Goal: Information Seeking & Learning: Compare options

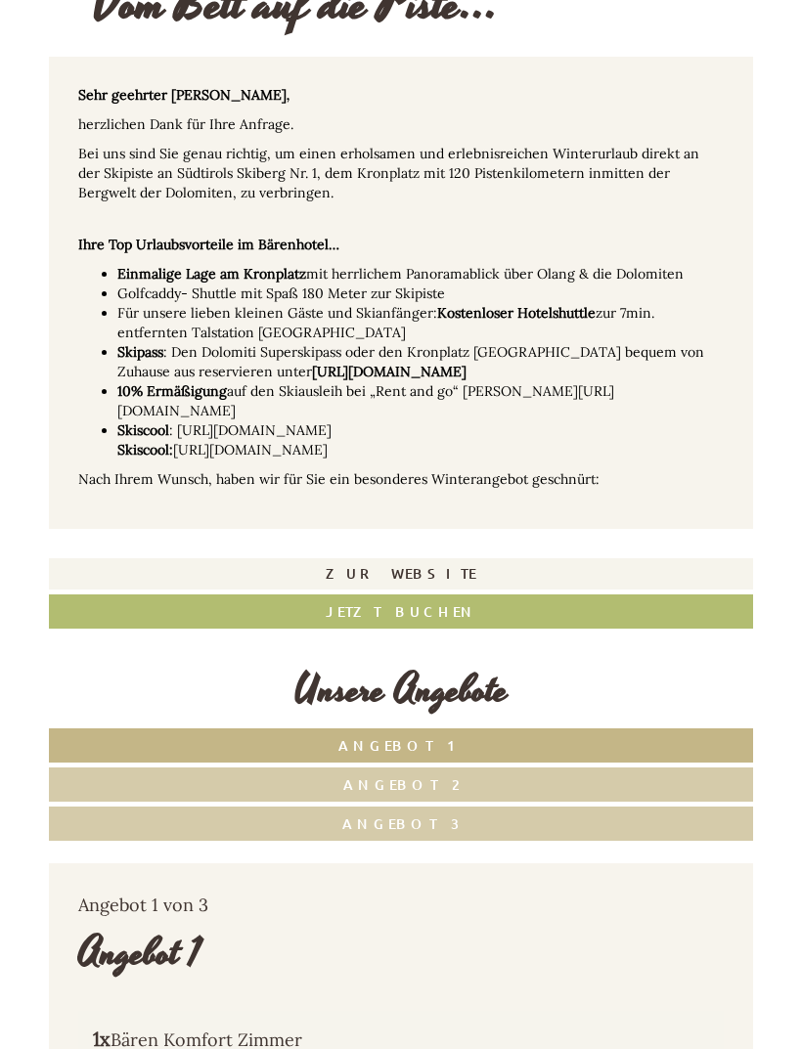
scroll to position [398, 0]
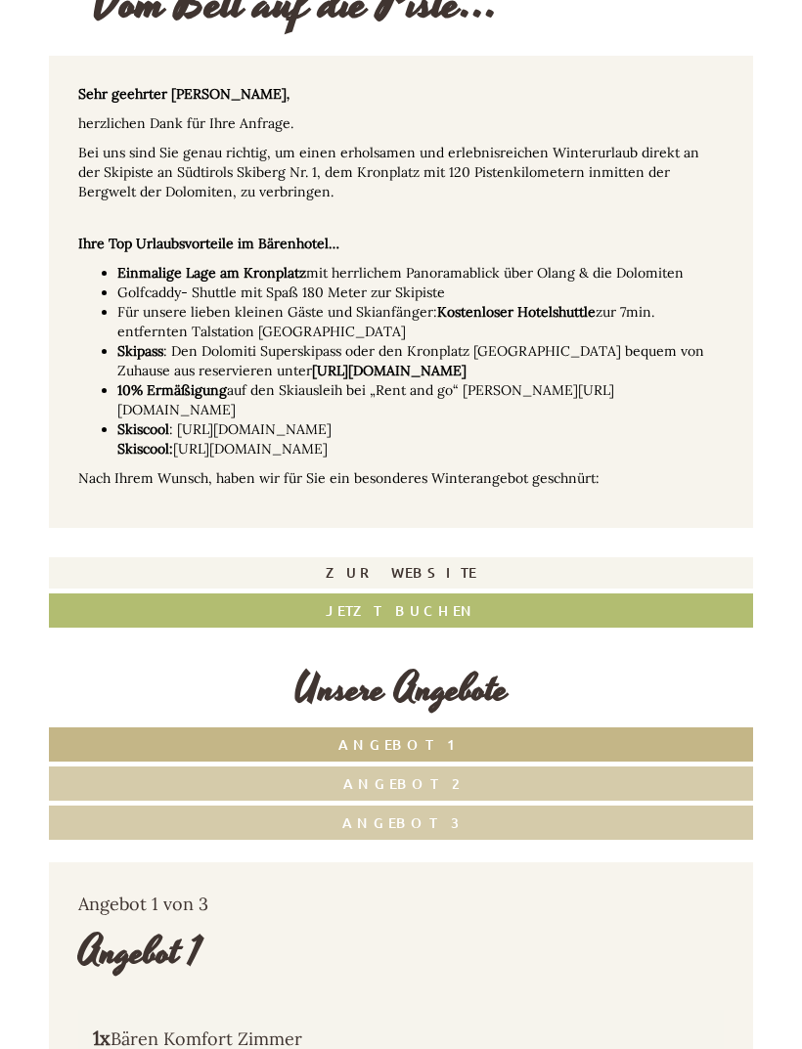
click at [168, 806] on link "Angebot 3" at bounding box center [401, 823] width 704 height 34
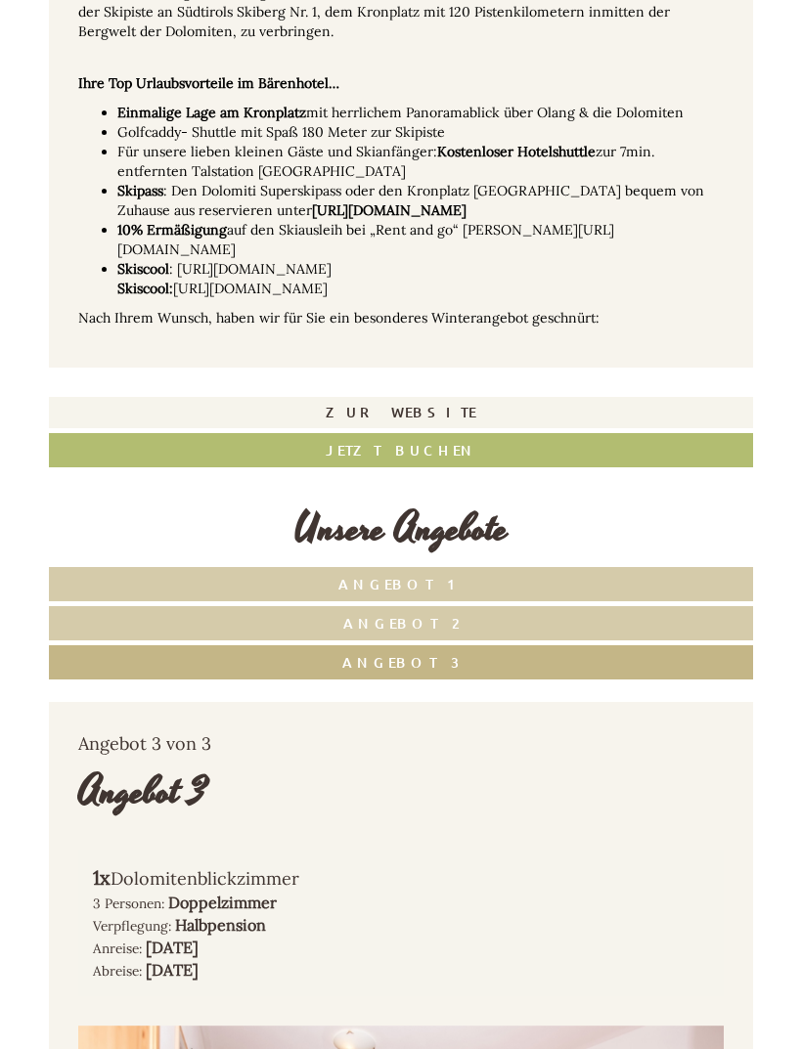
scroll to position [558, 0]
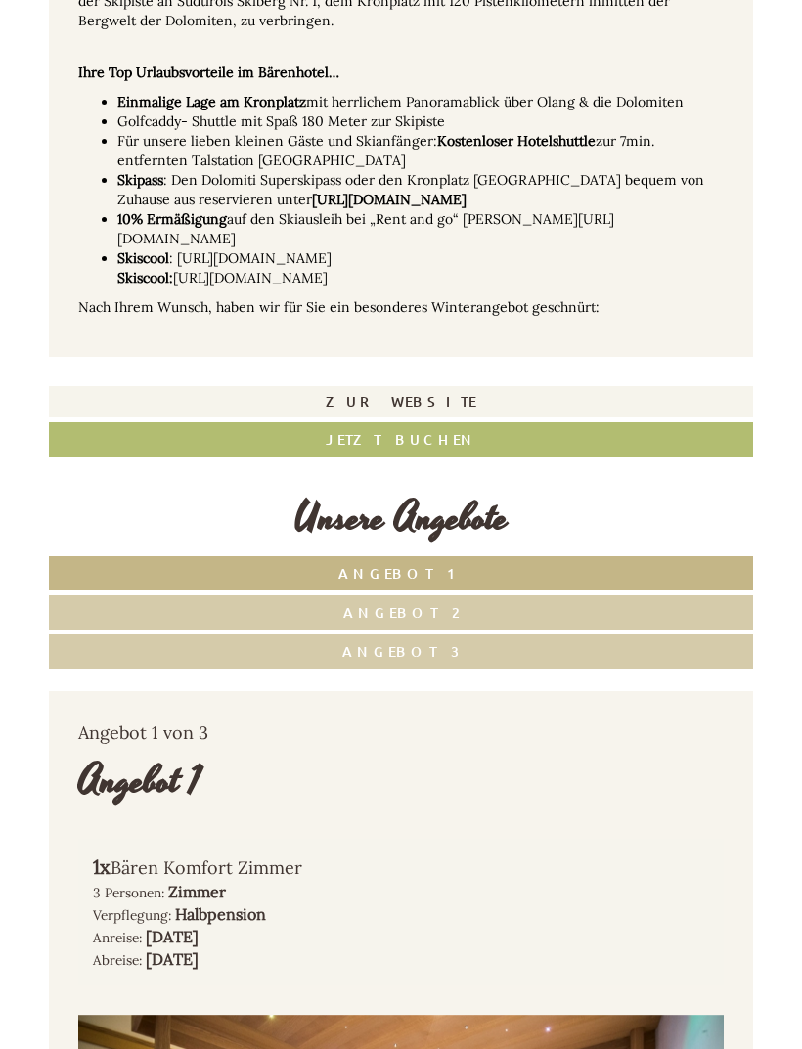
click at [234, 559] on link "Angebot 1" at bounding box center [401, 573] width 704 height 34
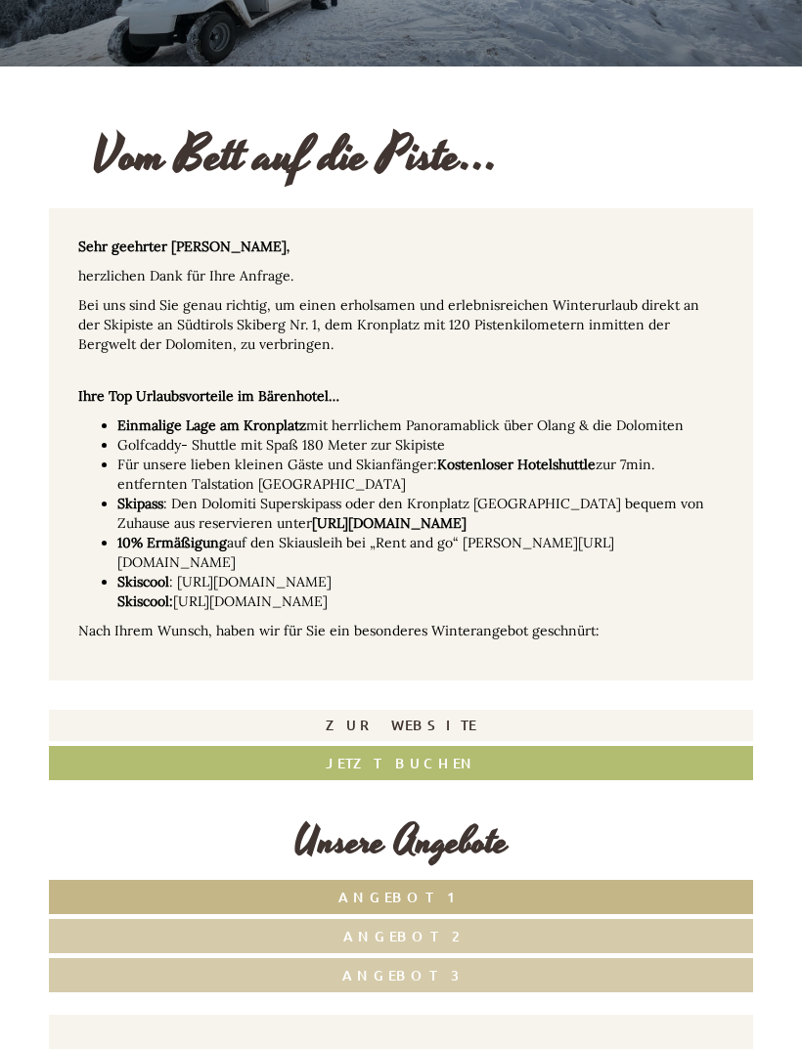
scroll to position [174, 0]
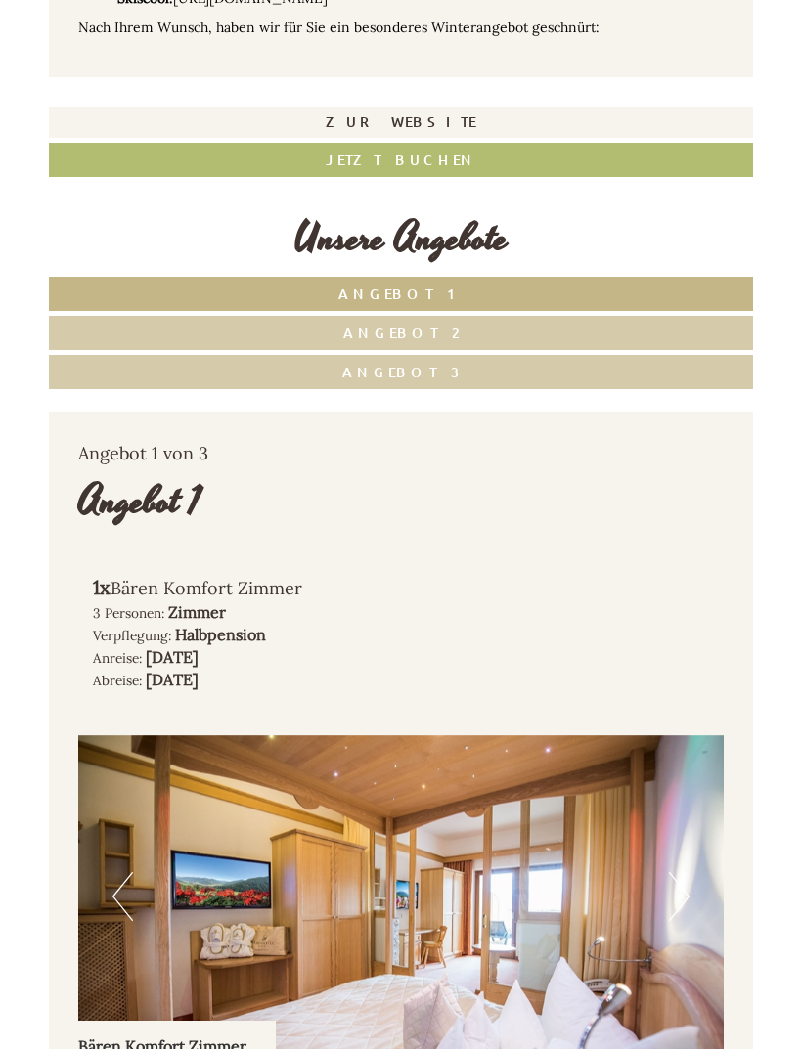
scroll to position [844, 0]
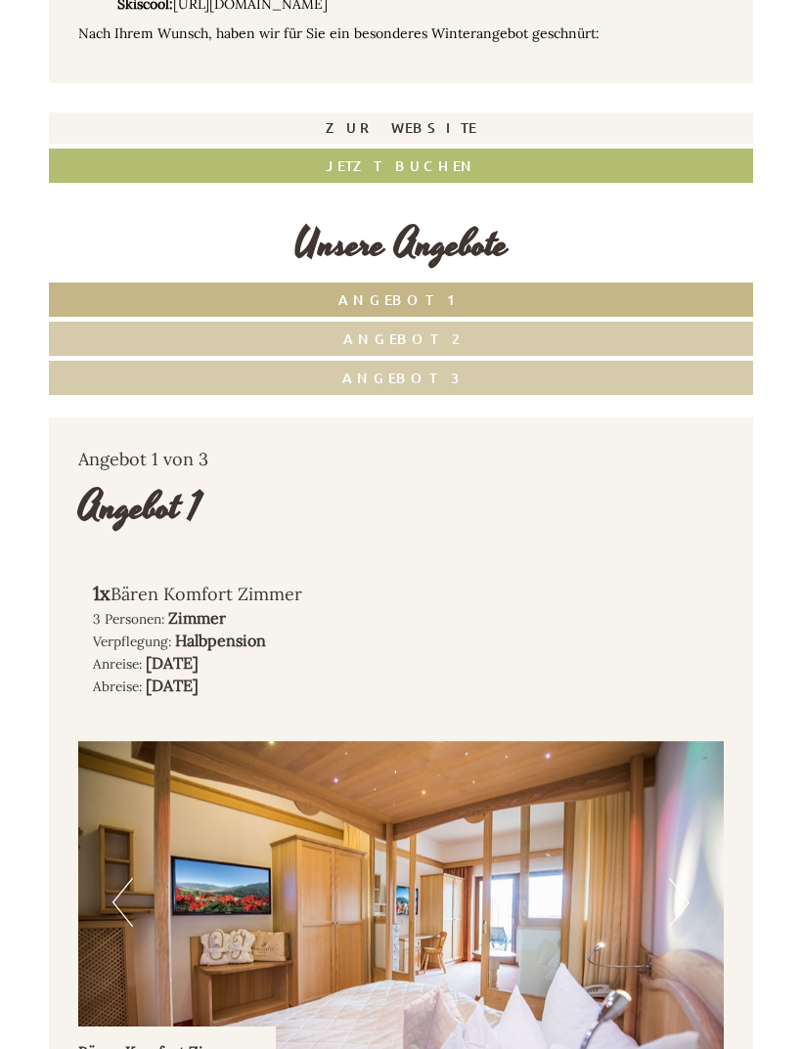
click at [275, 288] on link "Angebot 1" at bounding box center [401, 300] width 704 height 34
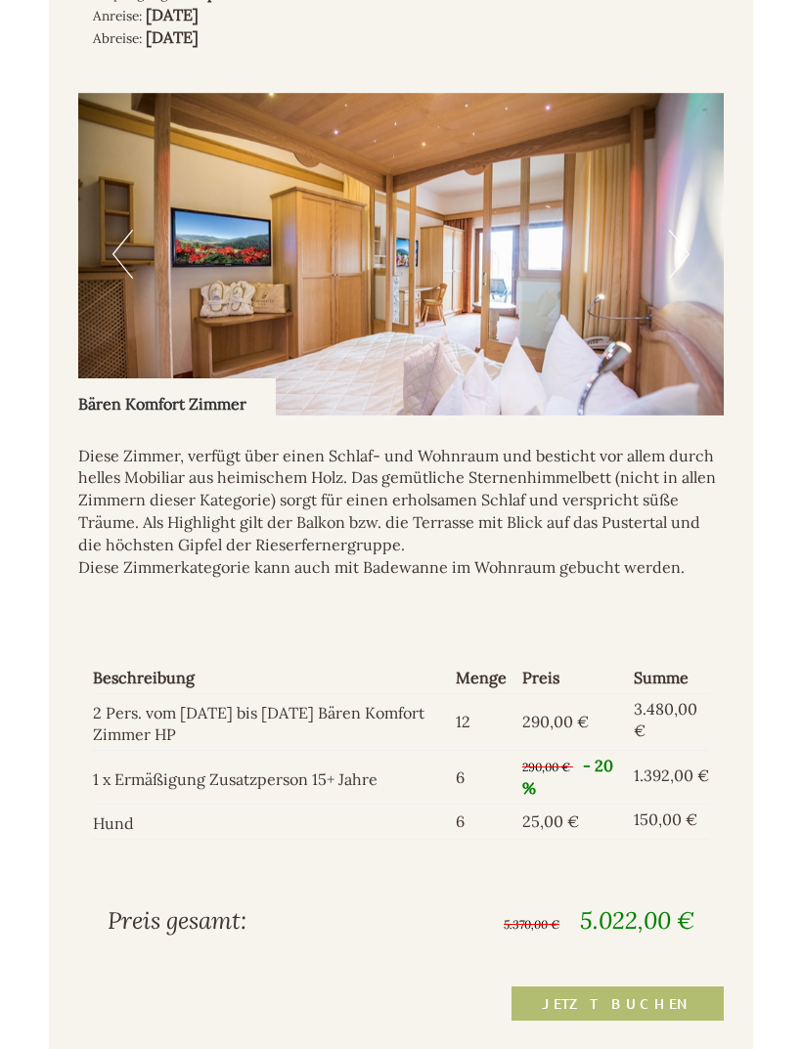
scroll to position [1492, 0]
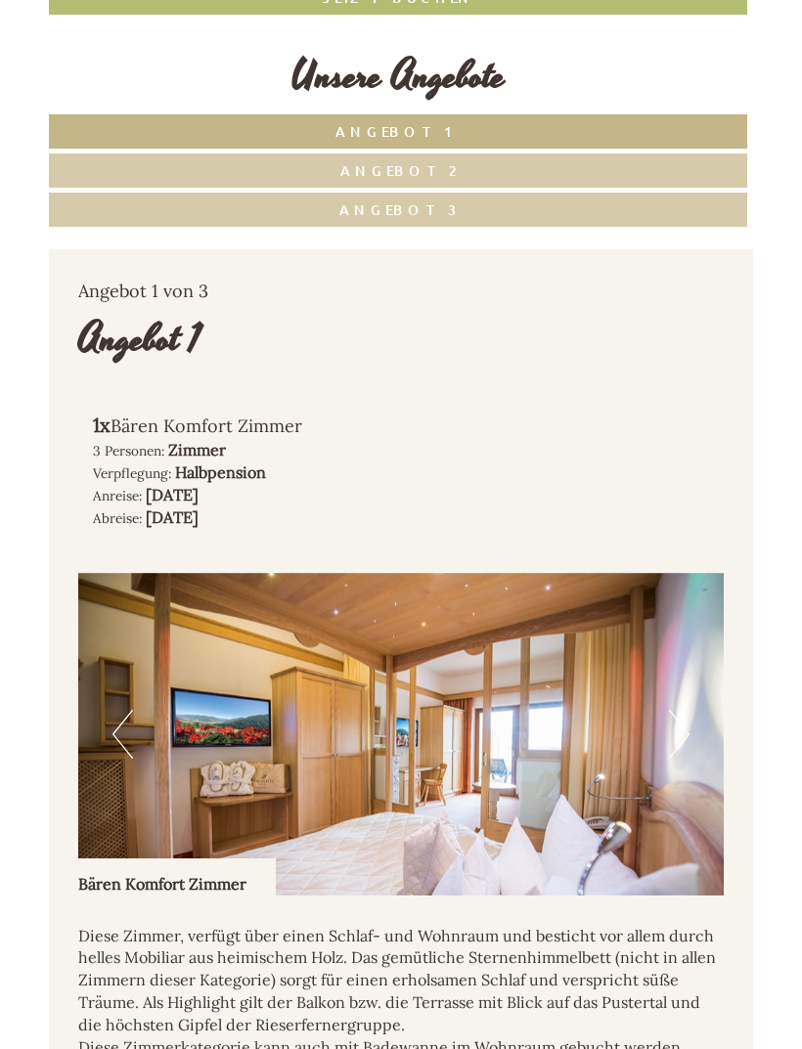
click at [191, 168] on link "Angebot 2" at bounding box center [398, 170] width 698 height 34
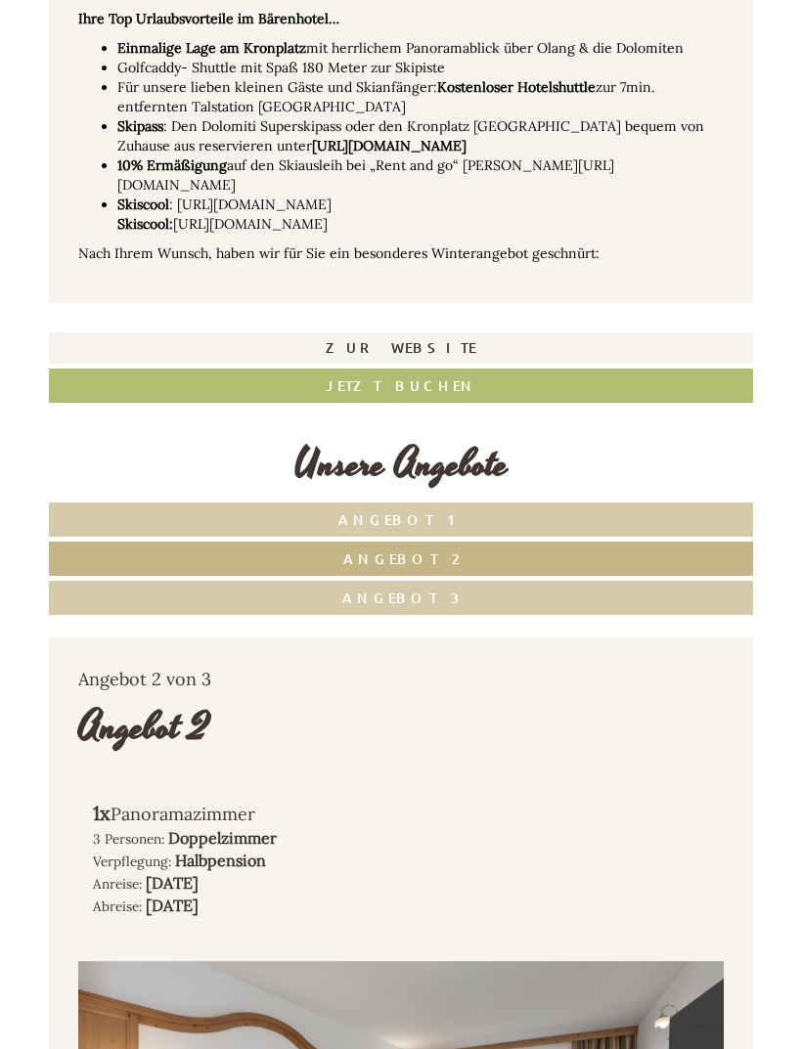
scroll to position [615, 0]
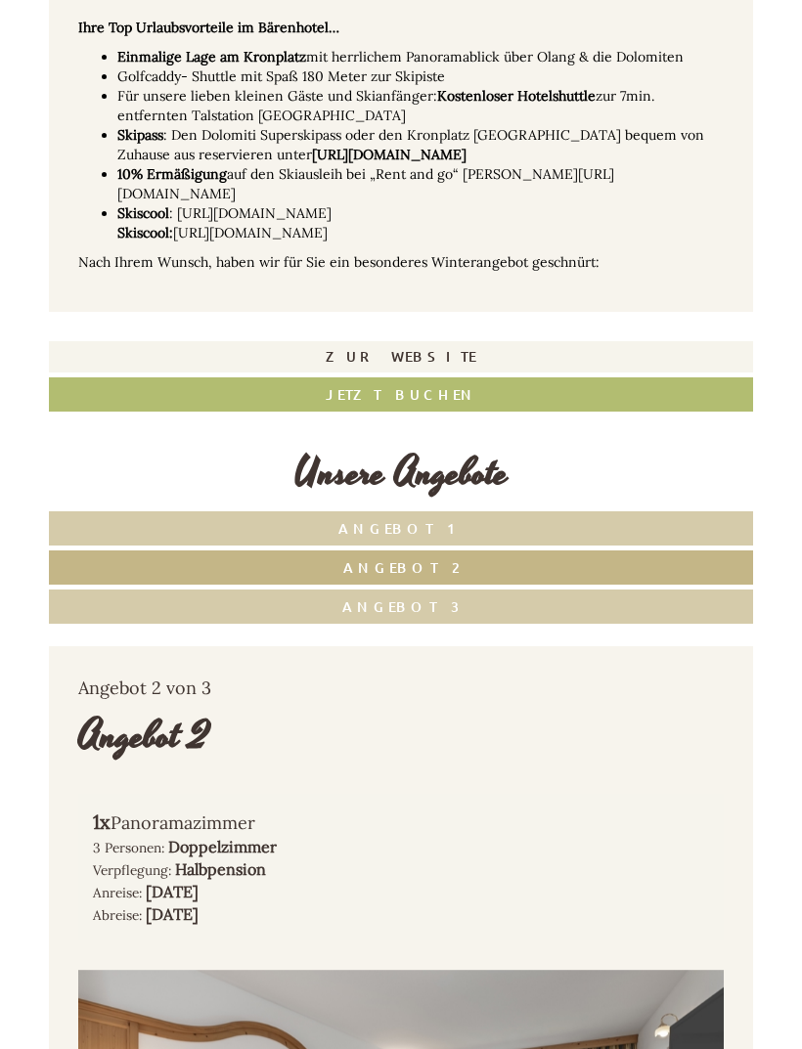
click at [240, 599] on link "Angebot 3" at bounding box center [401, 606] width 704 height 34
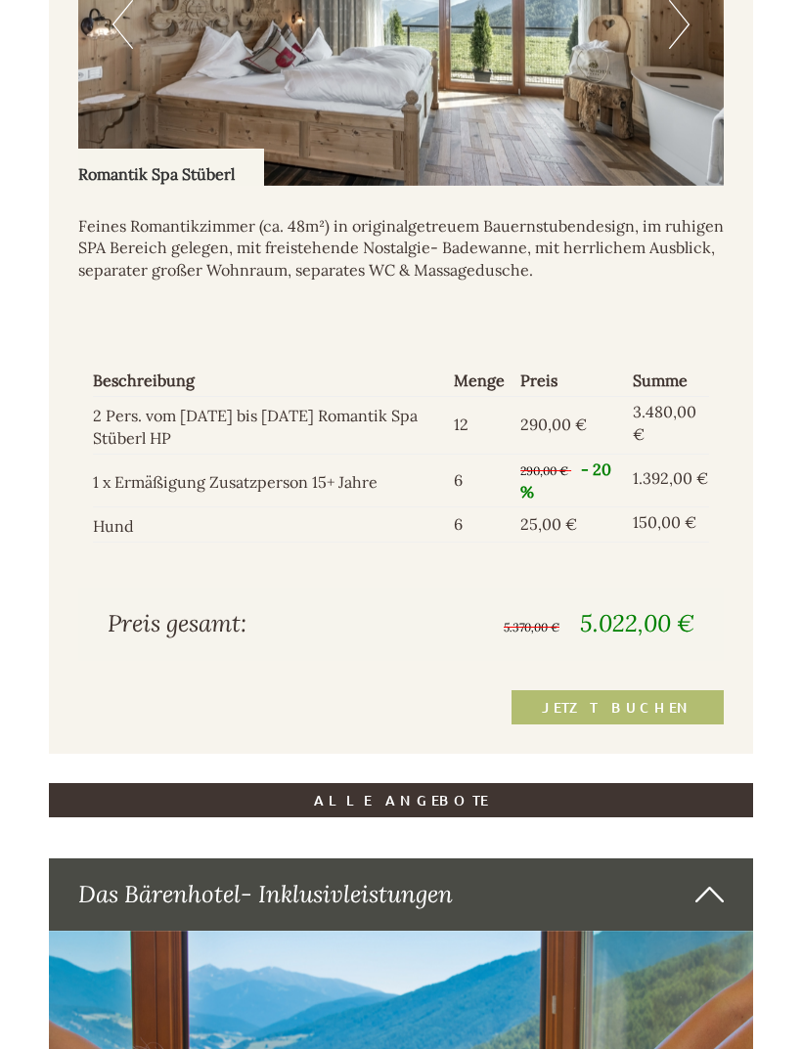
scroll to position [1722, 0]
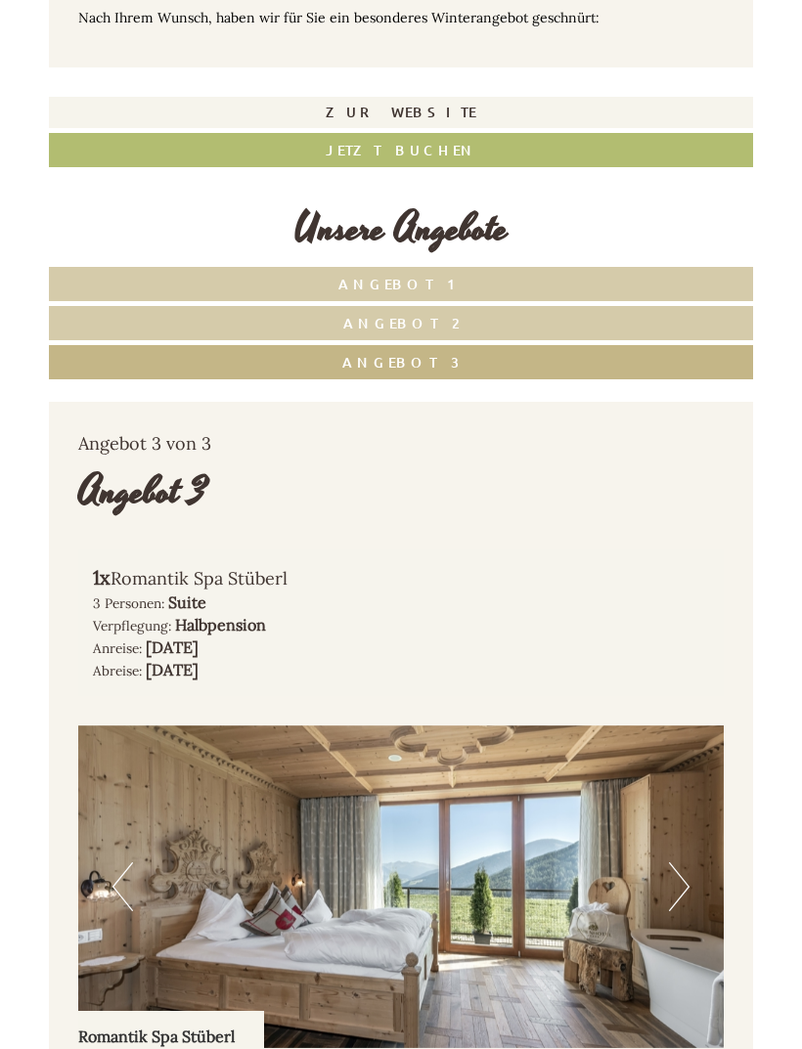
click at [151, 308] on link "Angebot 2" at bounding box center [401, 323] width 704 height 34
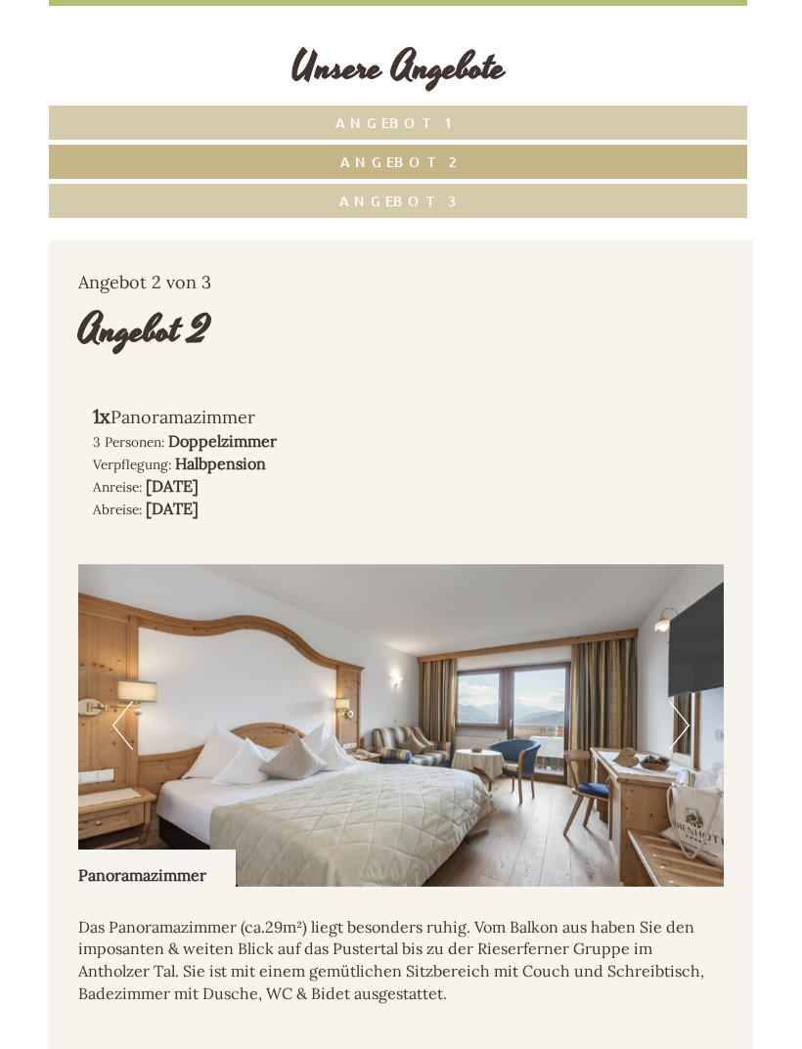
scroll to position [1115, 0]
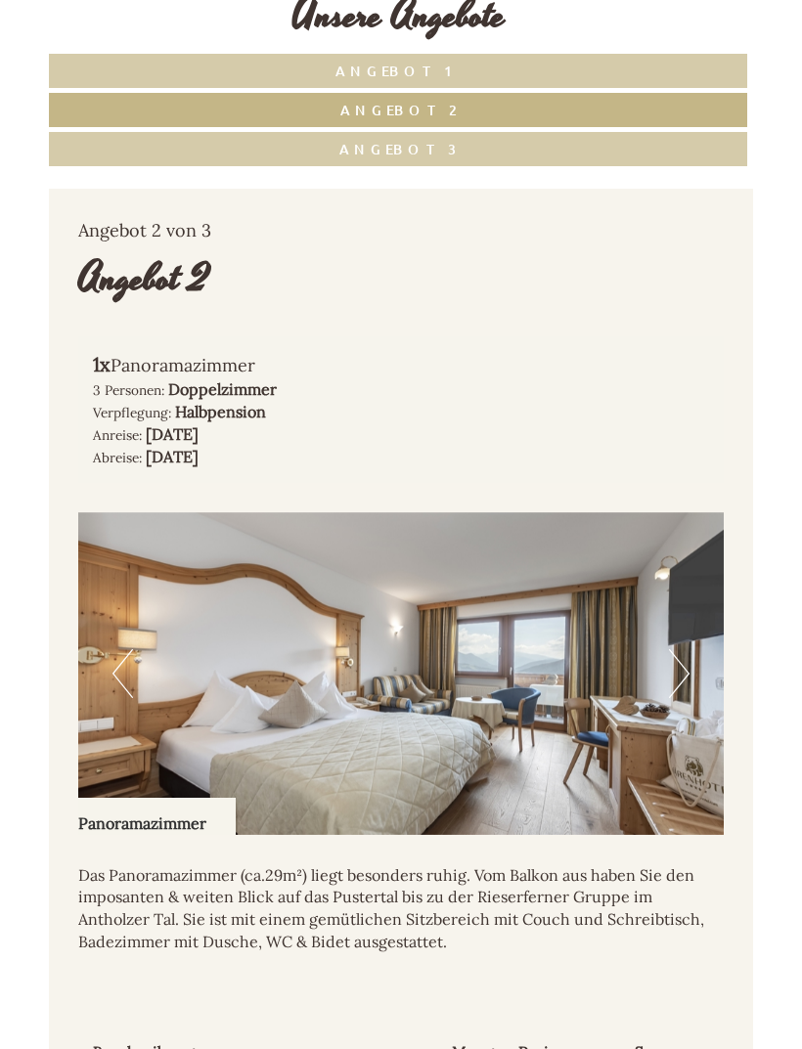
click at [188, 88] on link "Angebot 1" at bounding box center [398, 71] width 698 height 34
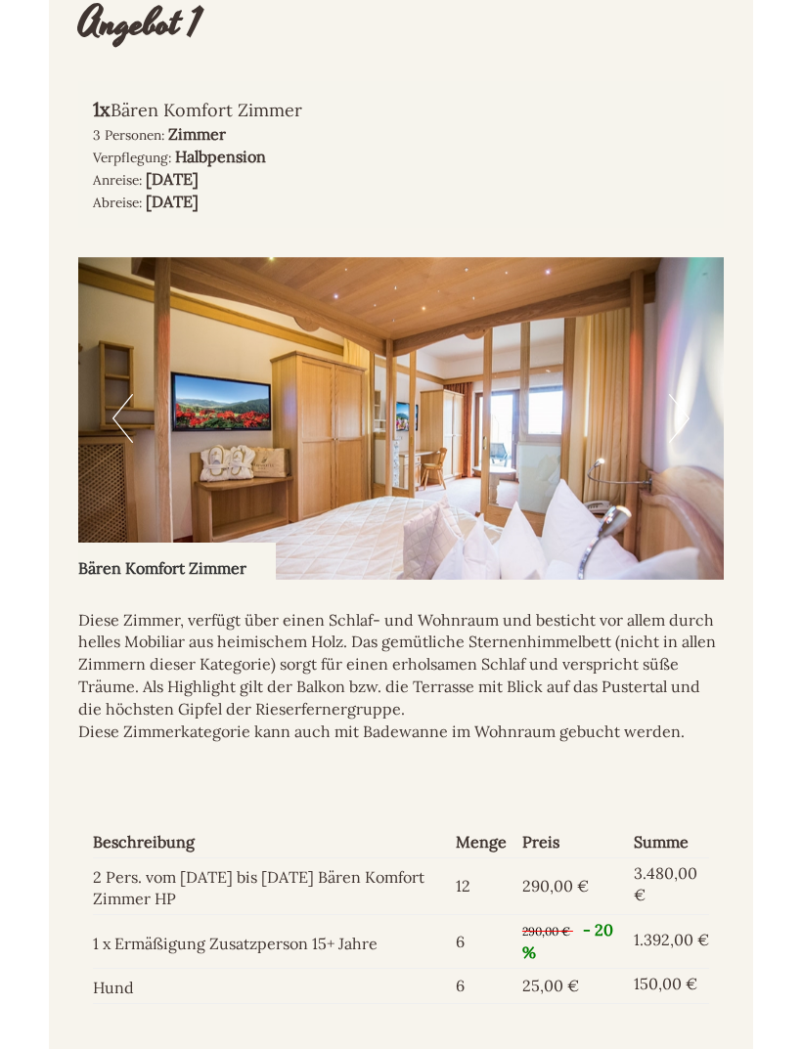
scroll to position [1327, 0]
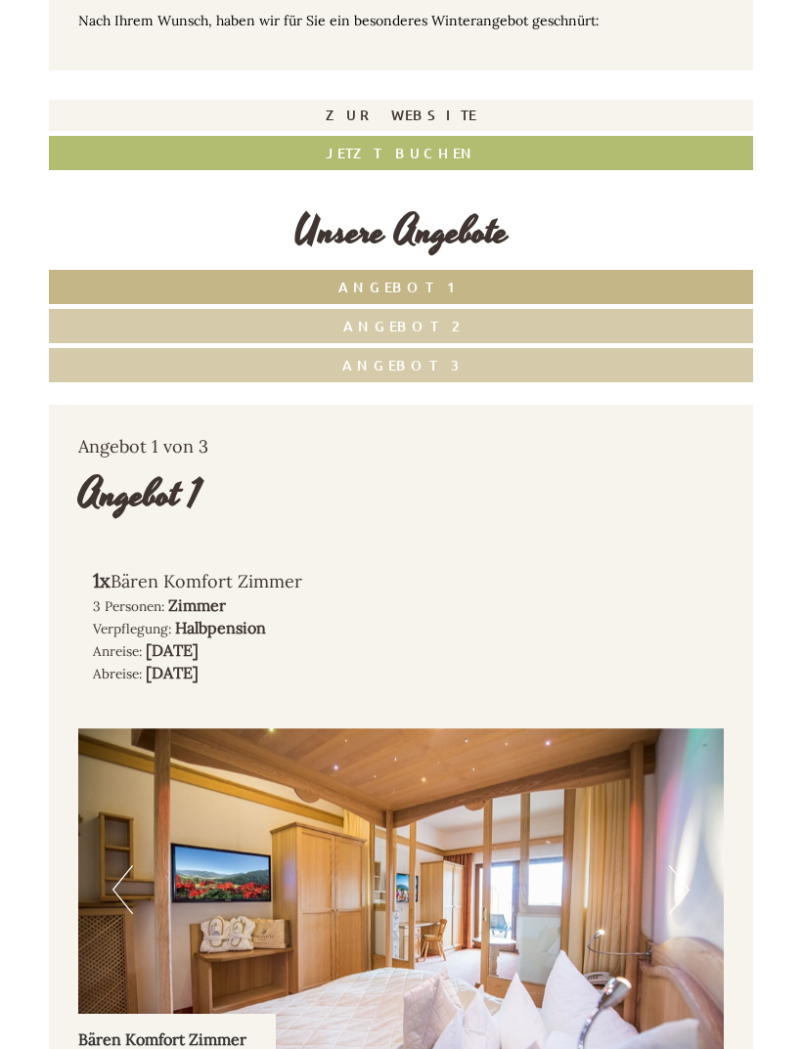
click at [307, 322] on link "Angebot 2" at bounding box center [401, 326] width 704 height 34
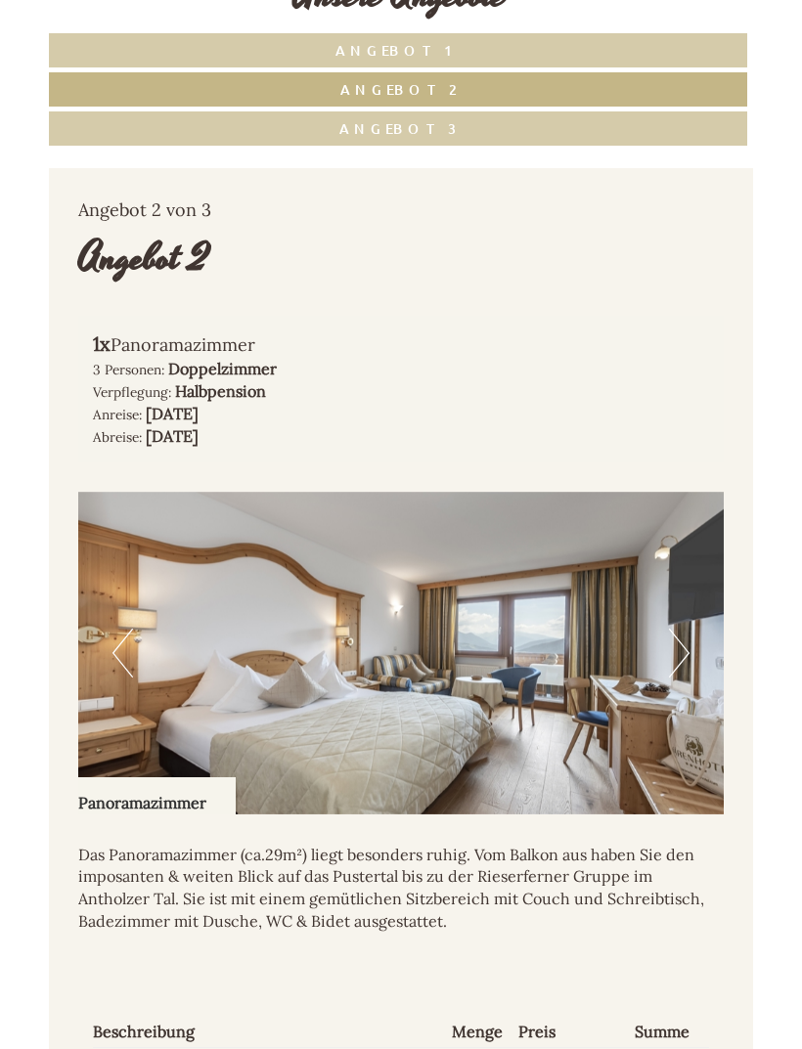
scroll to position [1093, 0]
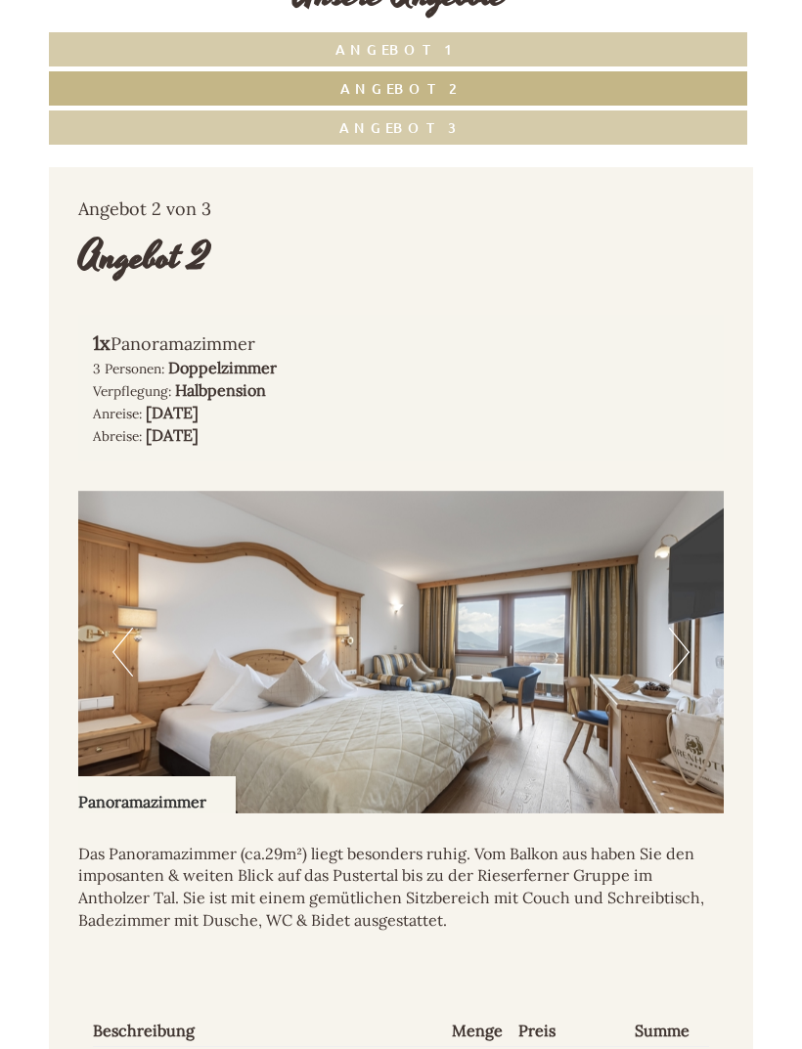
click at [334, 117] on link "Angebot 3" at bounding box center [398, 127] width 698 height 34
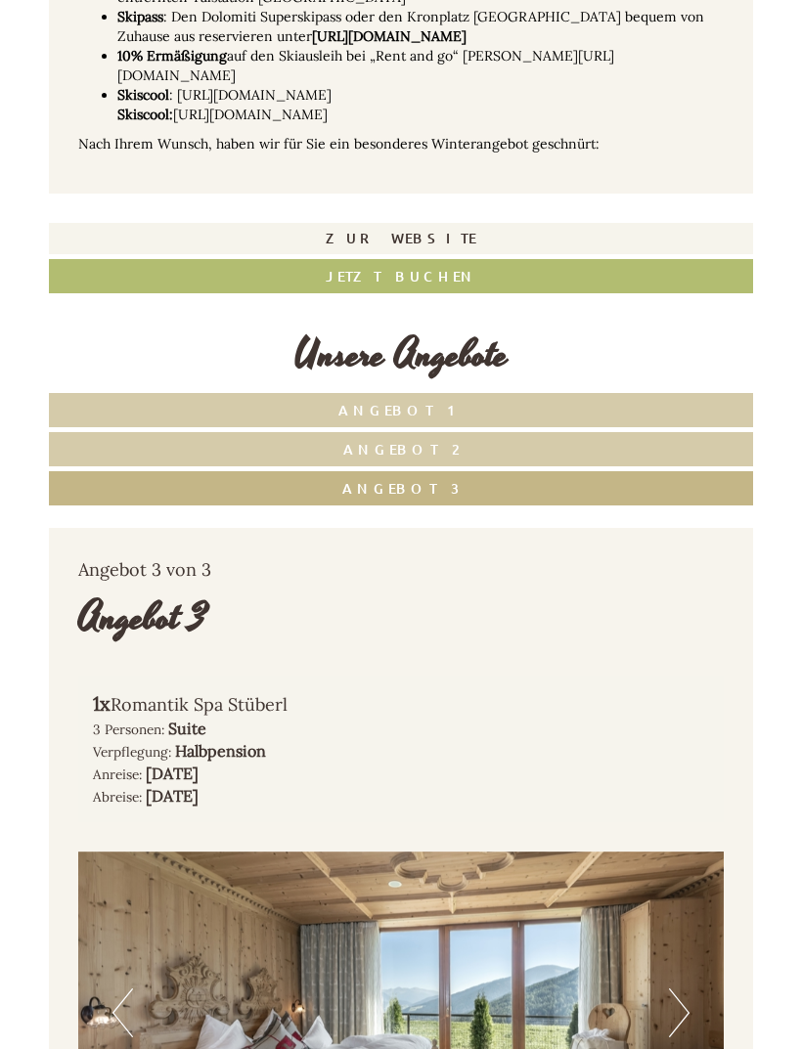
scroll to position [718, 0]
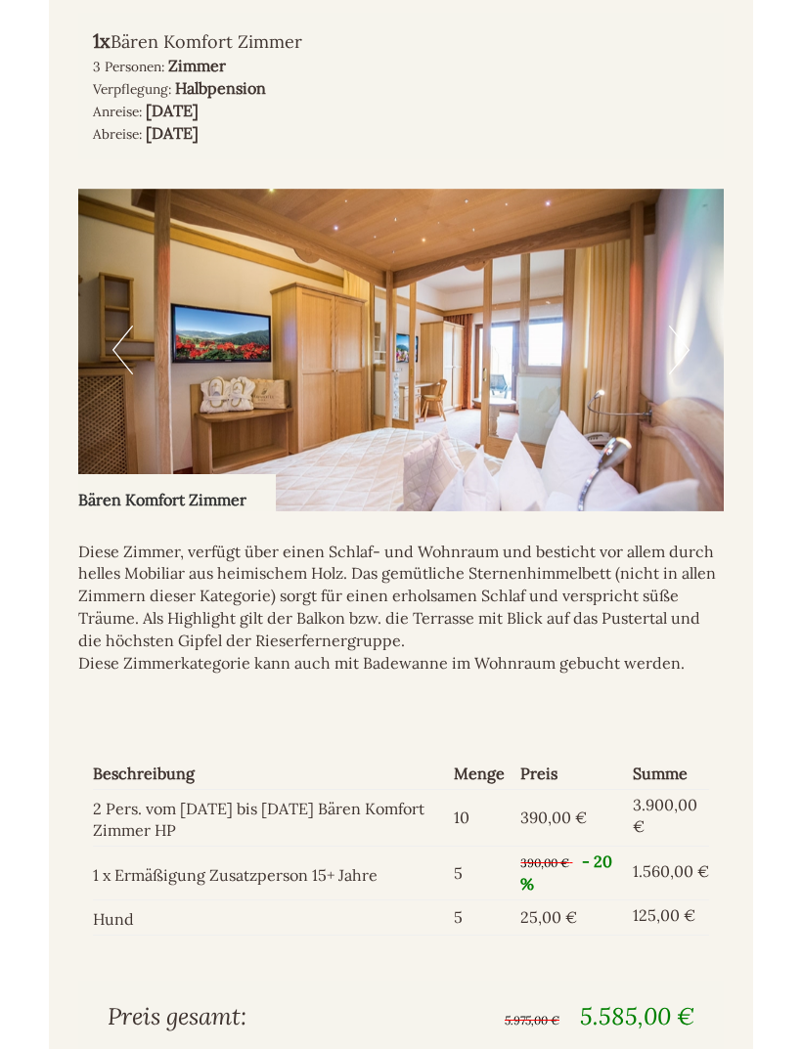
scroll to position [1412, 0]
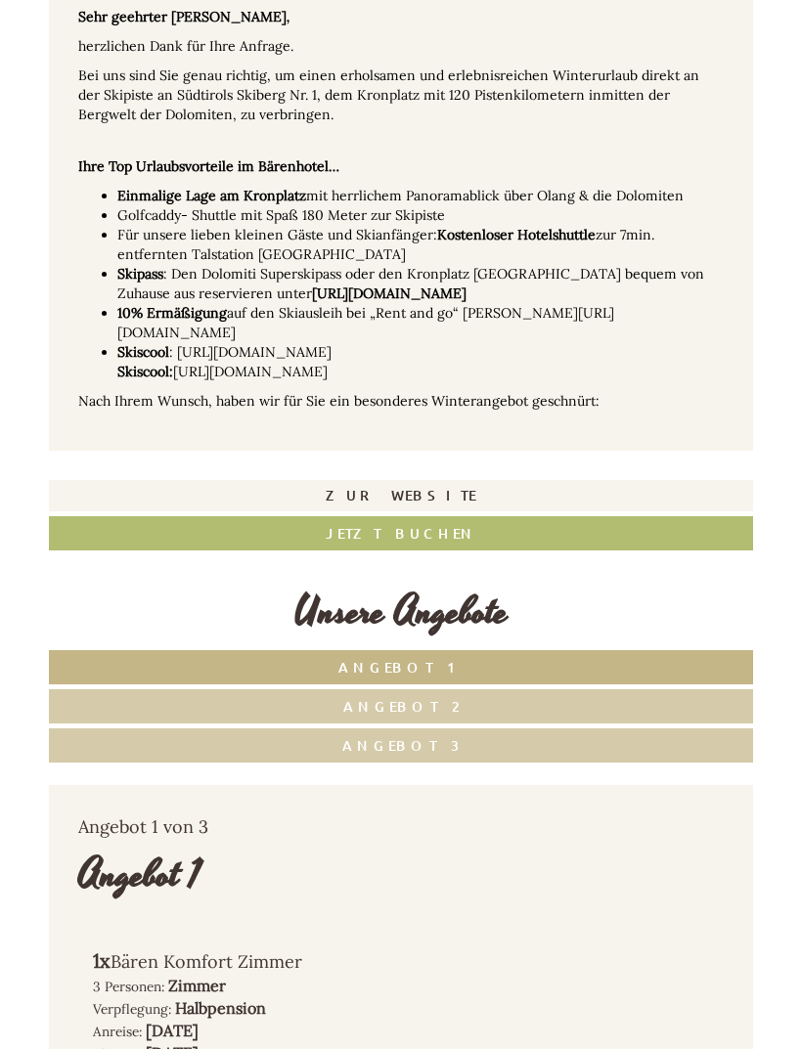
click at [276, 671] on link "Angebot 1" at bounding box center [401, 667] width 704 height 34
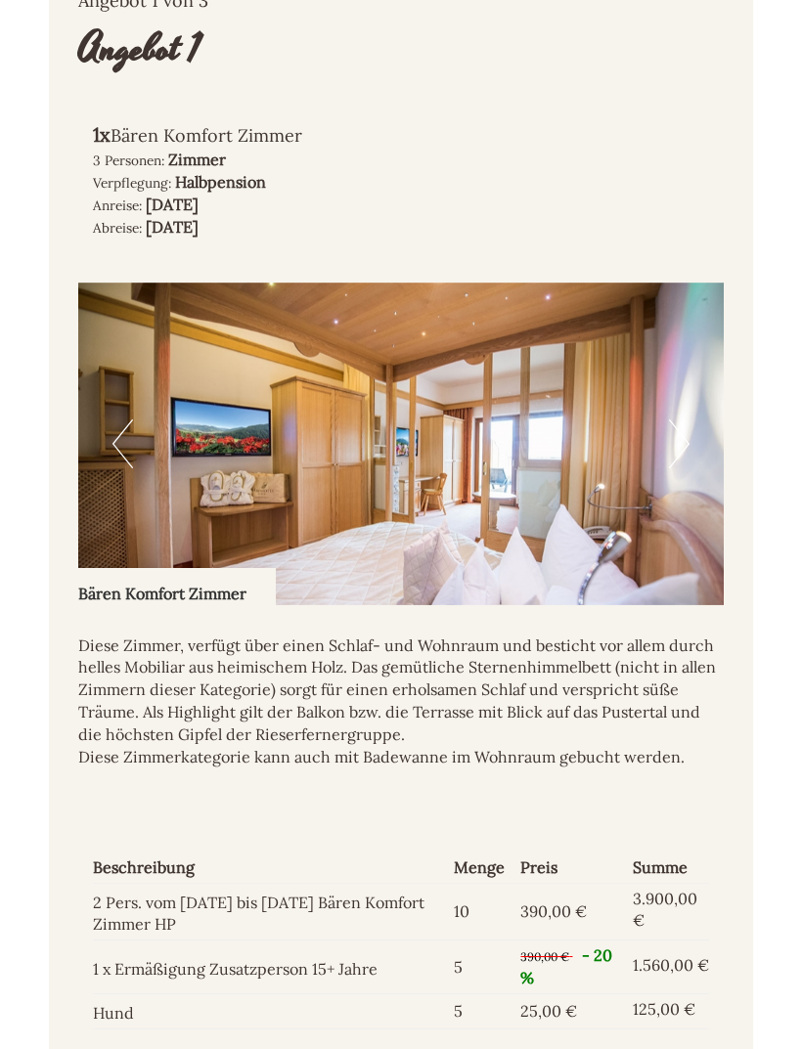
scroll to position [1302, 0]
click at [692, 426] on img at bounding box center [400, 444] width 645 height 323
click at [690, 426] on img at bounding box center [400, 444] width 645 height 323
click at [676, 432] on button "Next" at bounding box center [679, 443] width 21 height 49
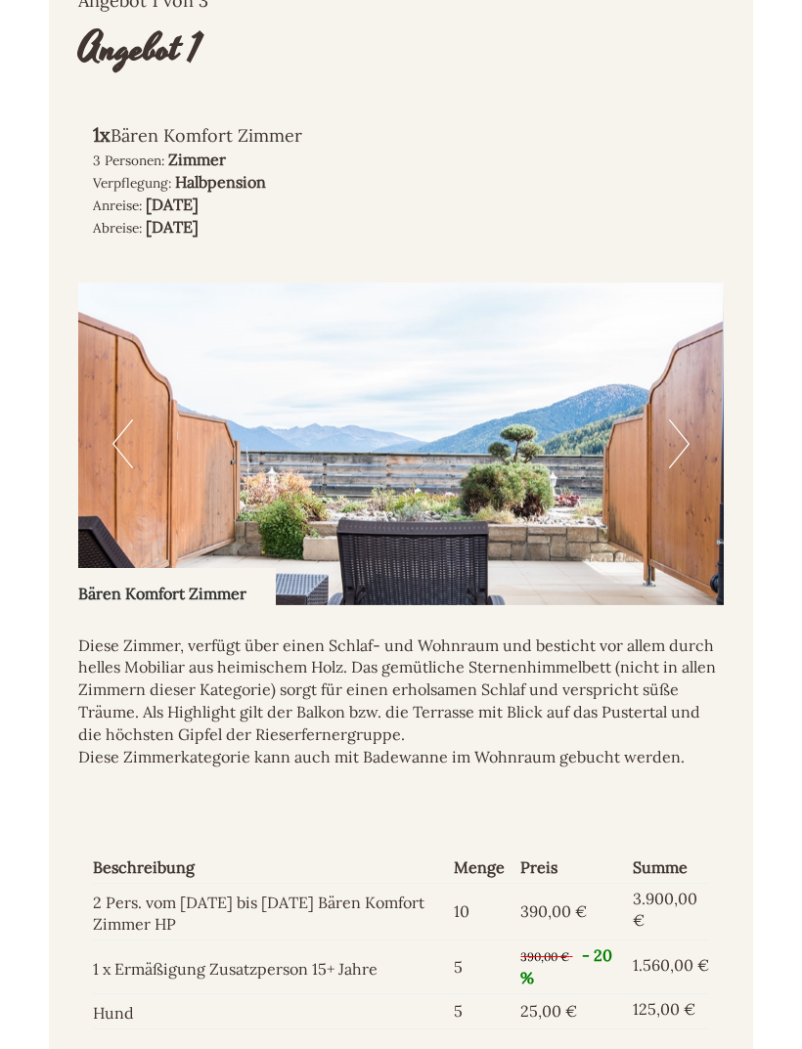
click at [671, 444] on button "Next" at bounding box center [679, 443] width 21 height 49
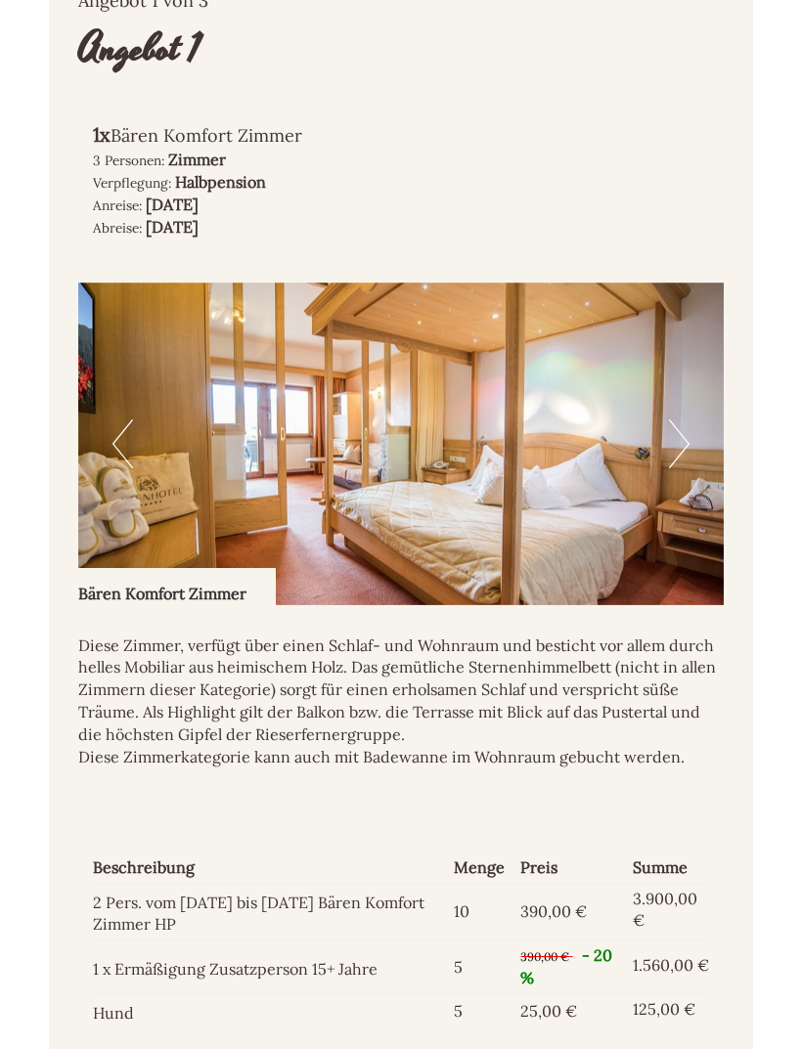
click at [688, 433] on button "Next" at bounding box center [679, 443] width 21 height 49
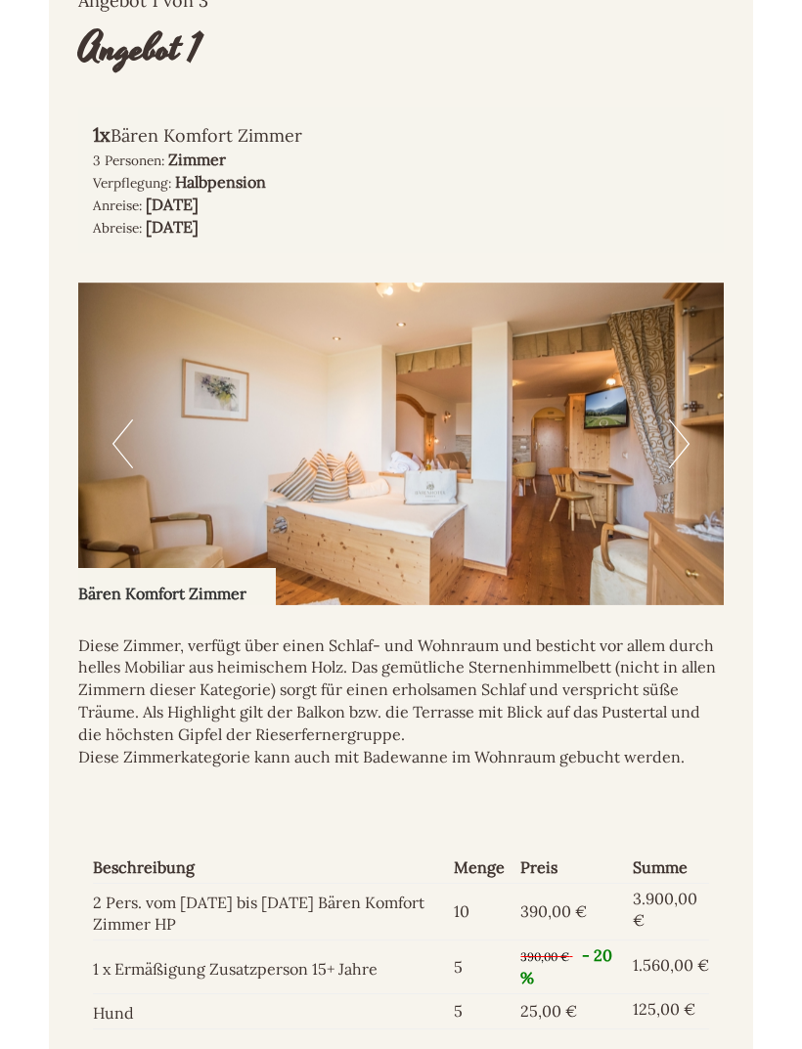
click at [684, 432] on button "Next" at bounding box center [679, 443] width 21 height 49
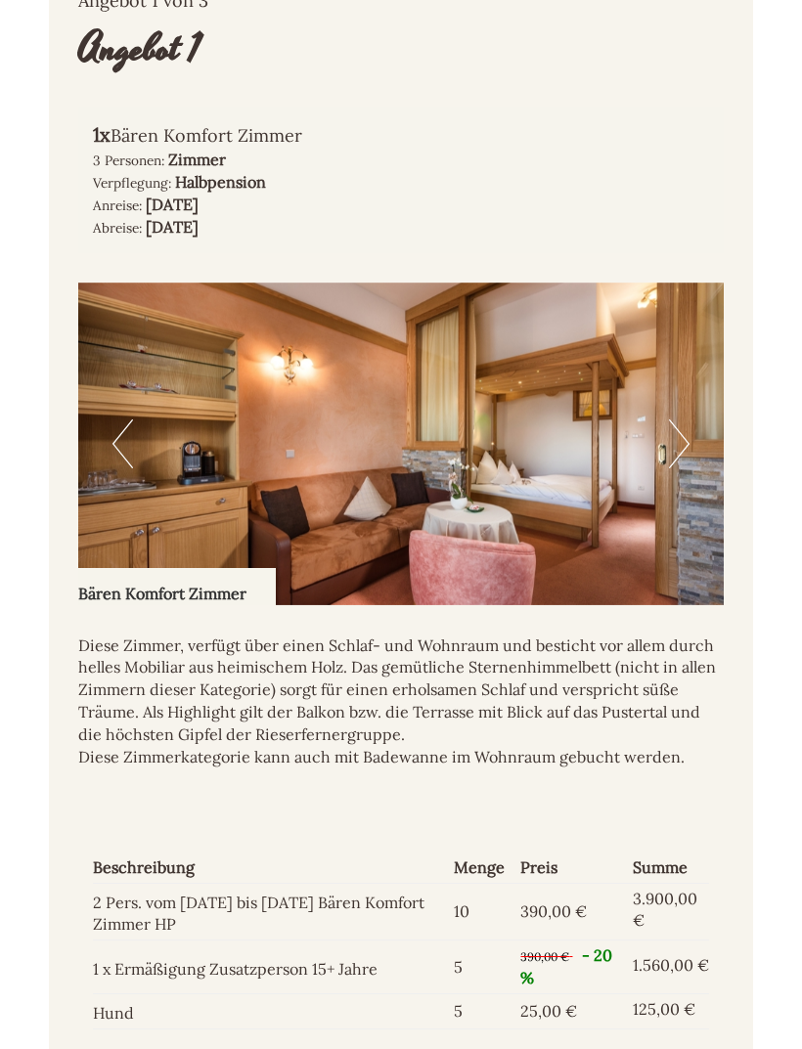
click at [689, 432] on img at bounding box center [400, 444] width 645 height 323
click at [671, 441] on button "Next" at bounding box center [679, 443] width 21 height 49
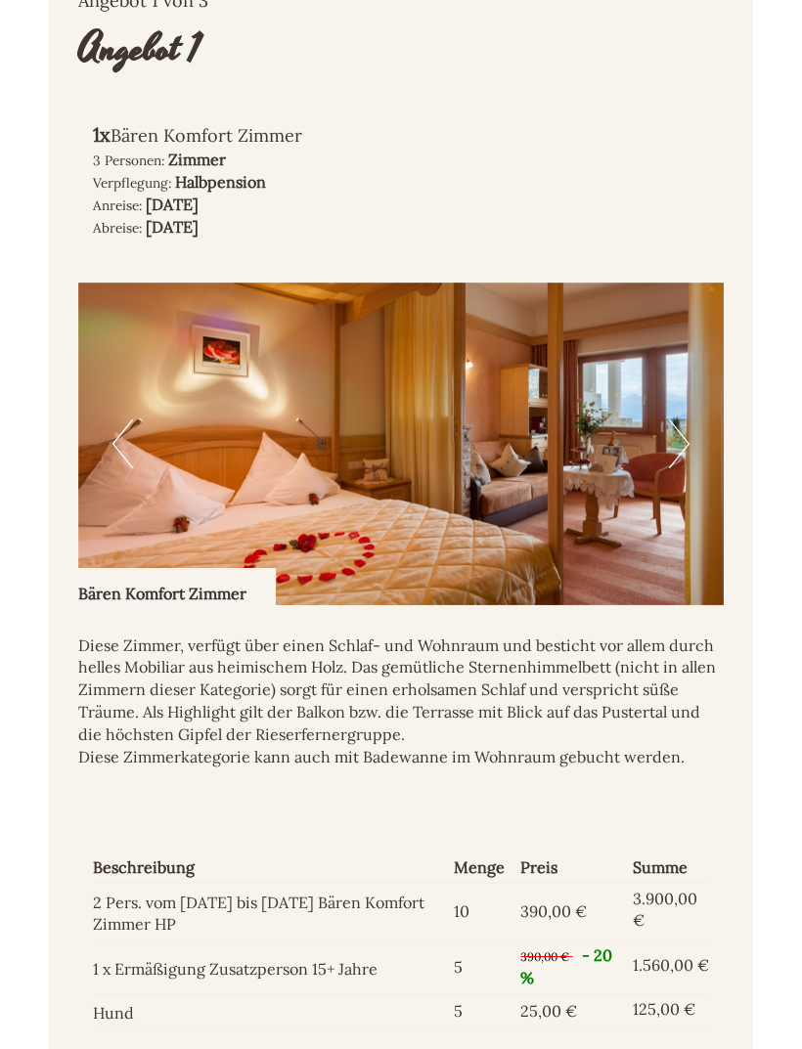
click at [683, 429] on button "Next" at bounding box center [679, 443] width 21 height 49
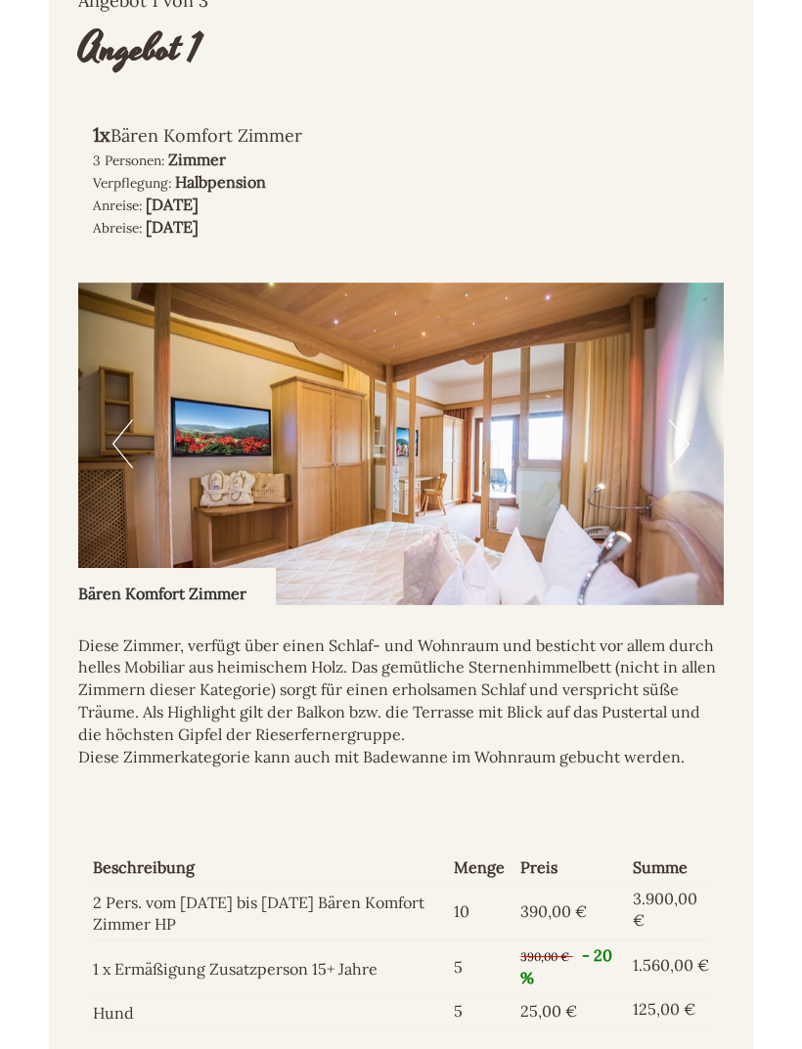
click at [679, 427] on button "Next" at bounding box center [679, 443] width 21 height 49
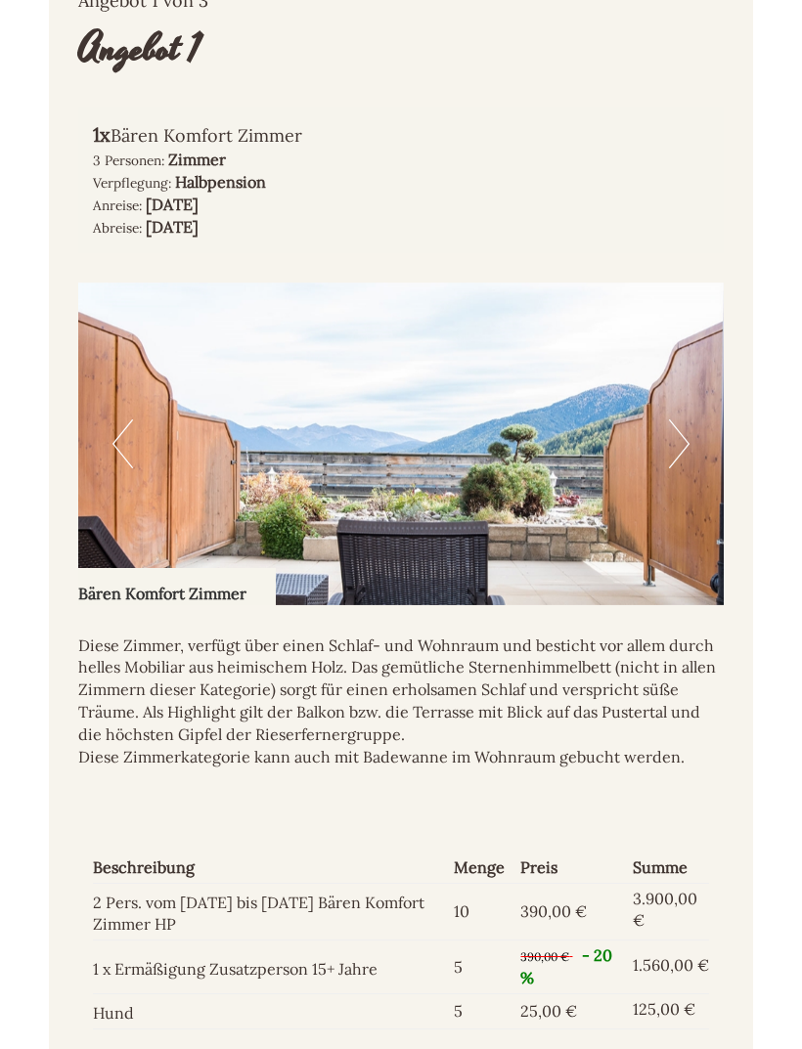
click at [687, 427] on button "Next" at bounding box center [679, 443] width 21 height 49
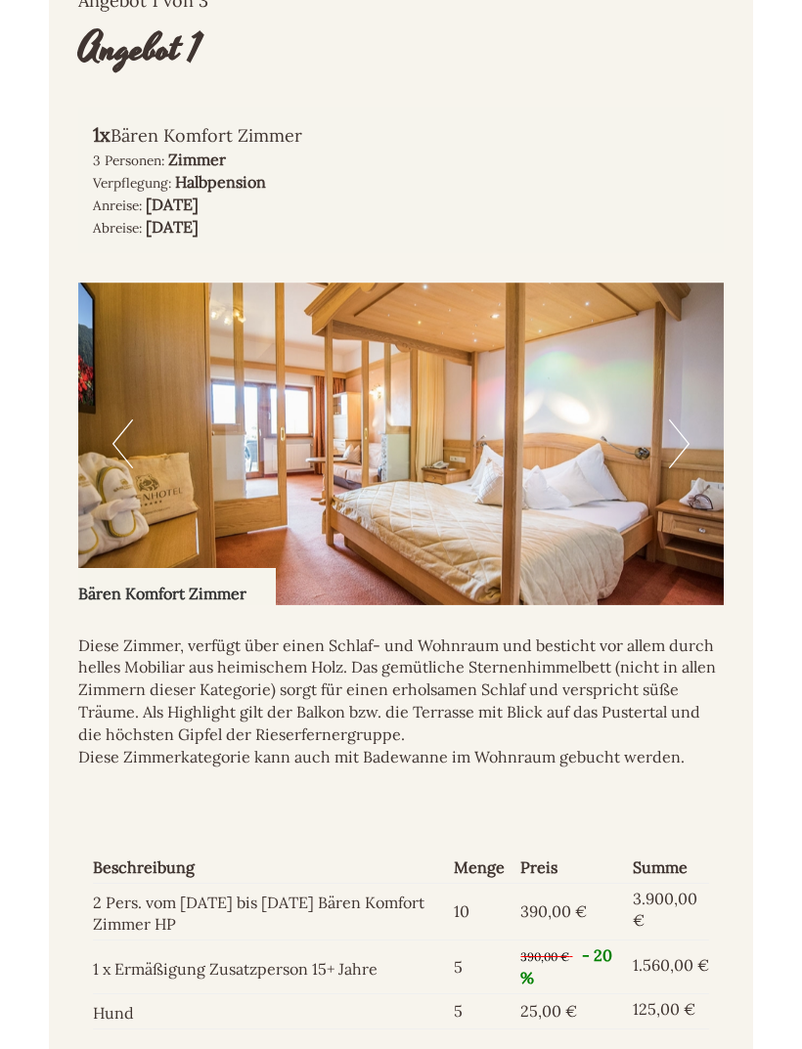
click at [689, 429] on img at bounding box center [400, 444] width 645 height 323
click at [679, 434] on button "Next" at bounding box center [679, 443] width 21 height 49
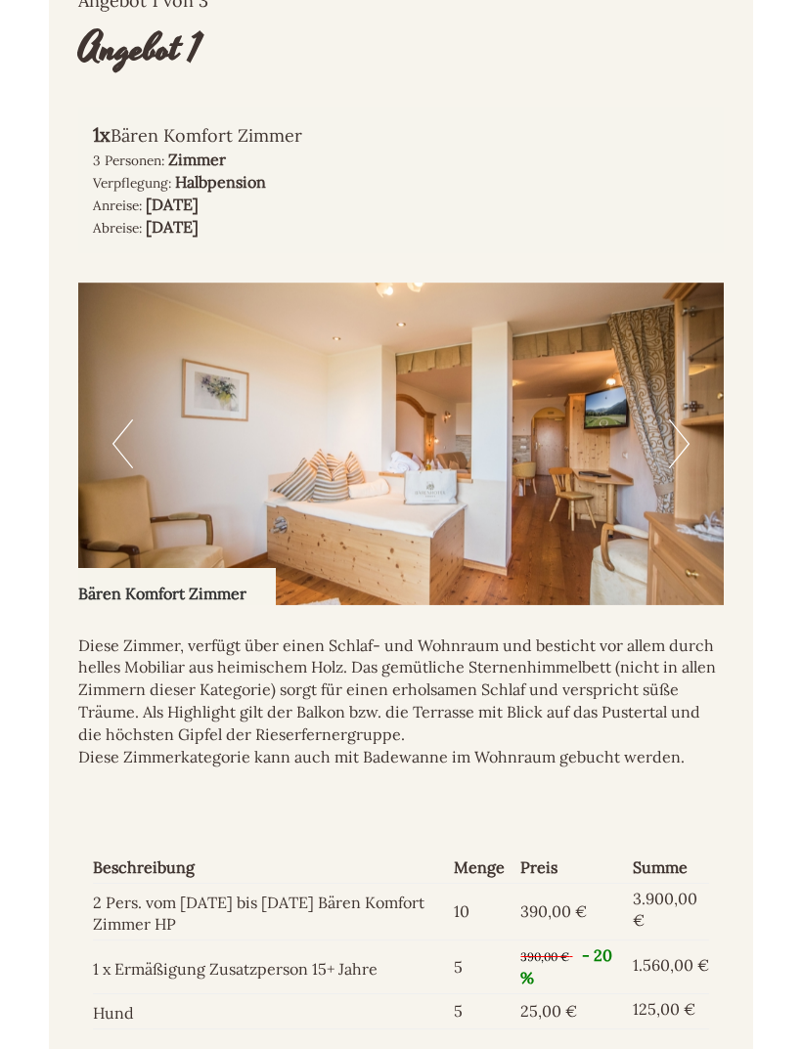
click at [685, 426] on button "Next" at bounding box center [679, 443] width 21 height 49
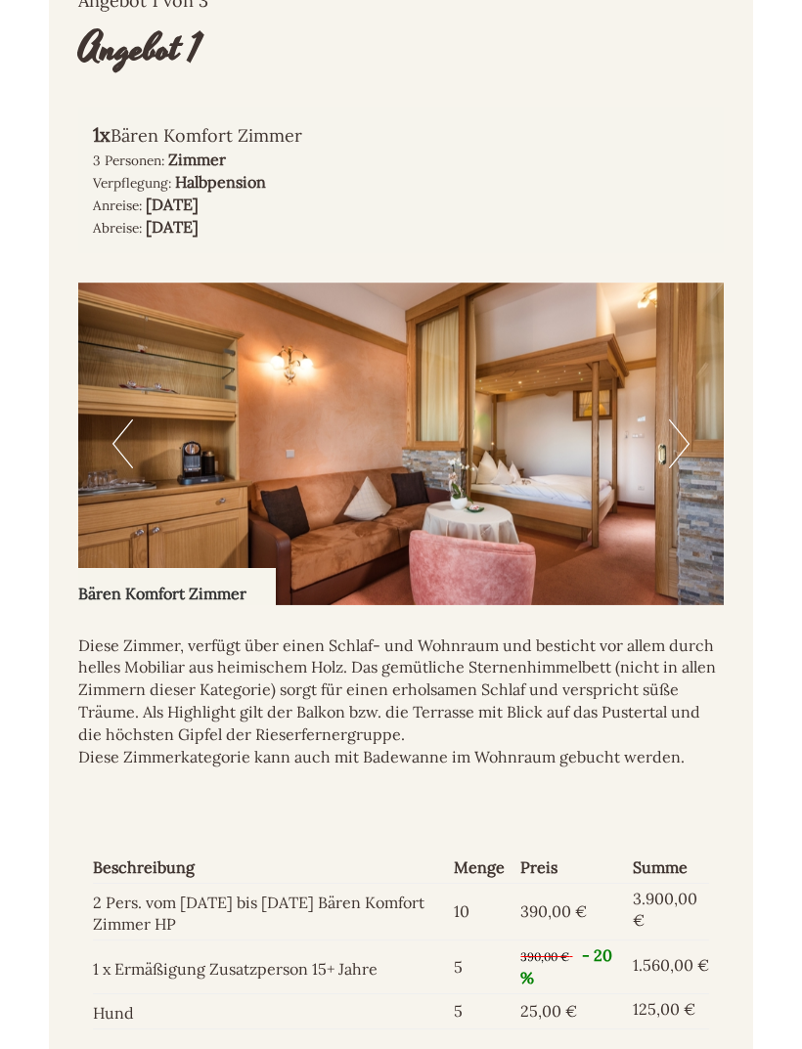
click at [681, 434] on button "Next" at bounding box center [679, 443] width 21 height 49
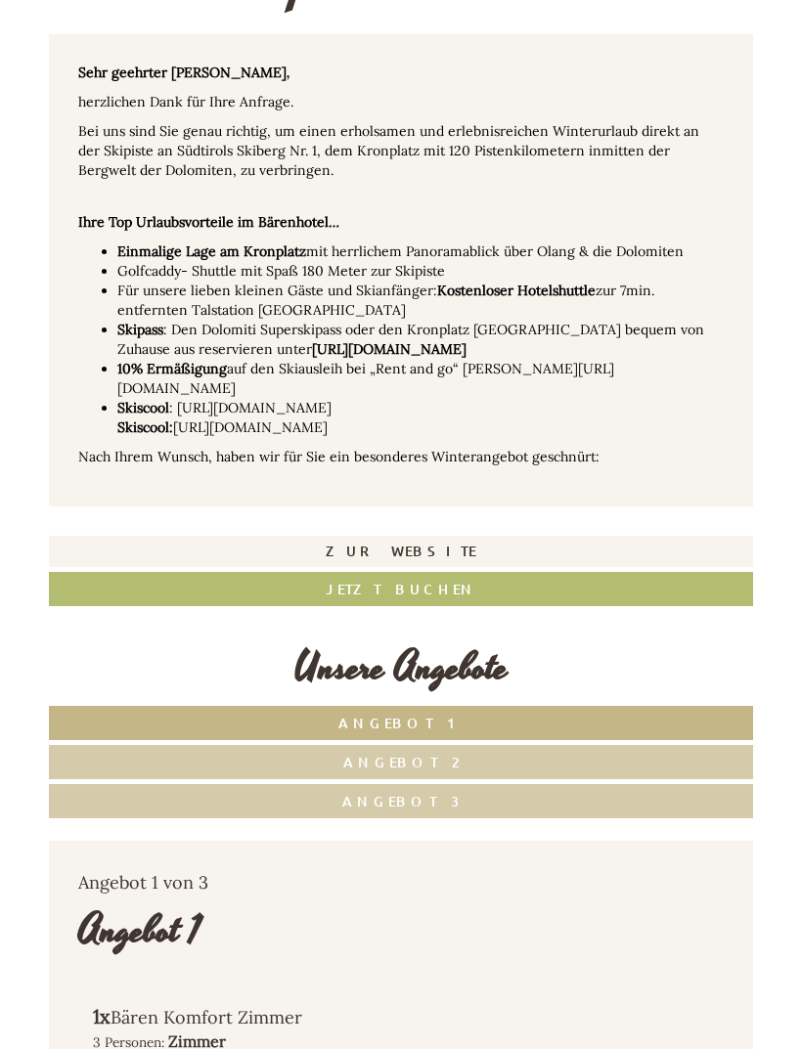
click at [488, 754] on link "Angebot 2" at bounding box center [401, 762] width 704 height 34
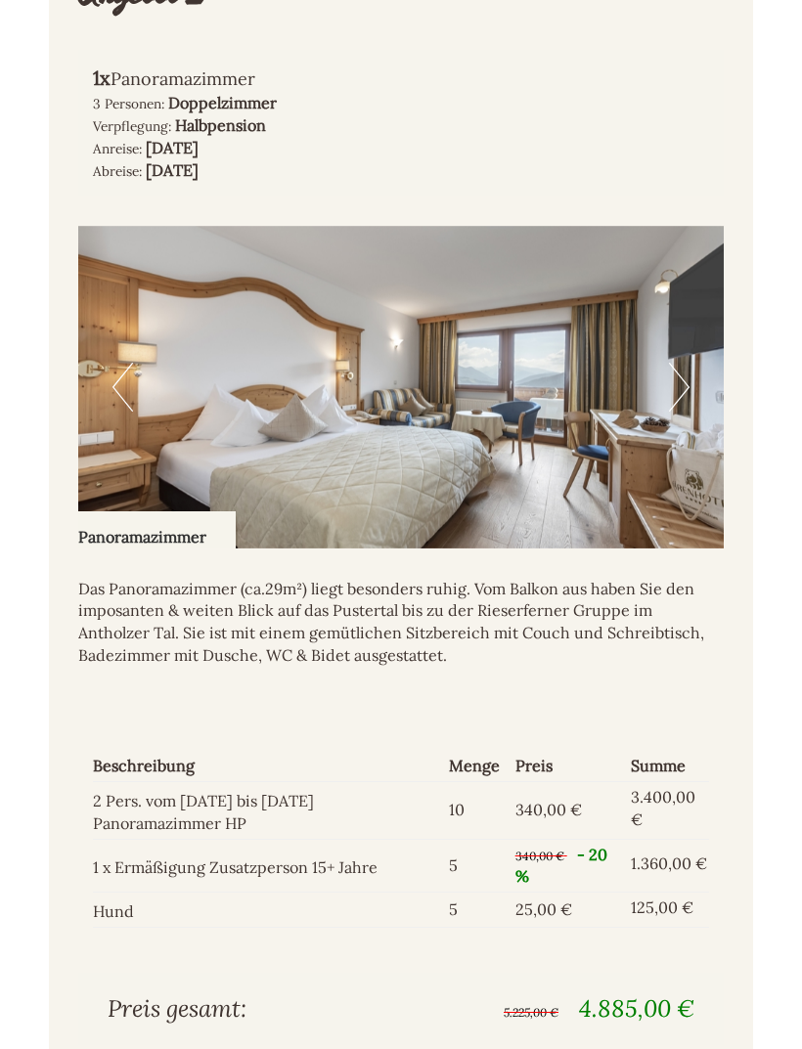
click at [684, 369] on button "Next" at bounding box center [679, 388] width 21 height 49
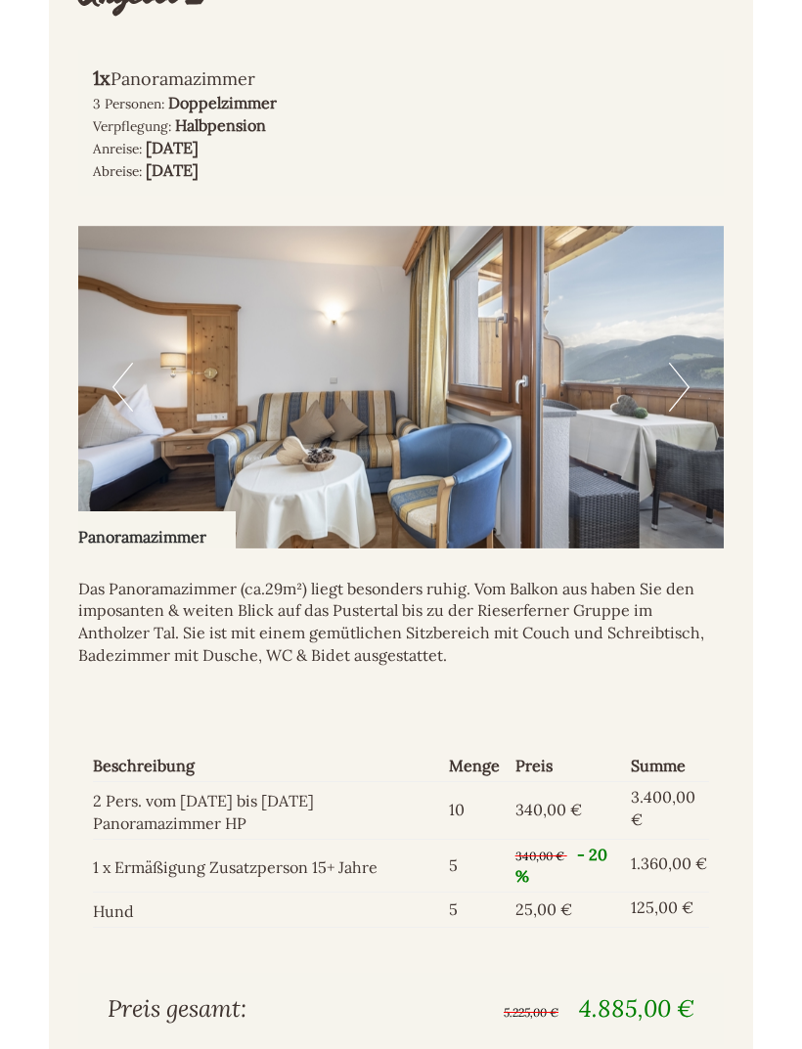
scroll to position [1359, 0]
click at [691, 369] on img at bounding box center [400, 387] width 645 height 323
click at [688, 379] on button "Next" at bounding box center [679, 387] width 21 height 49
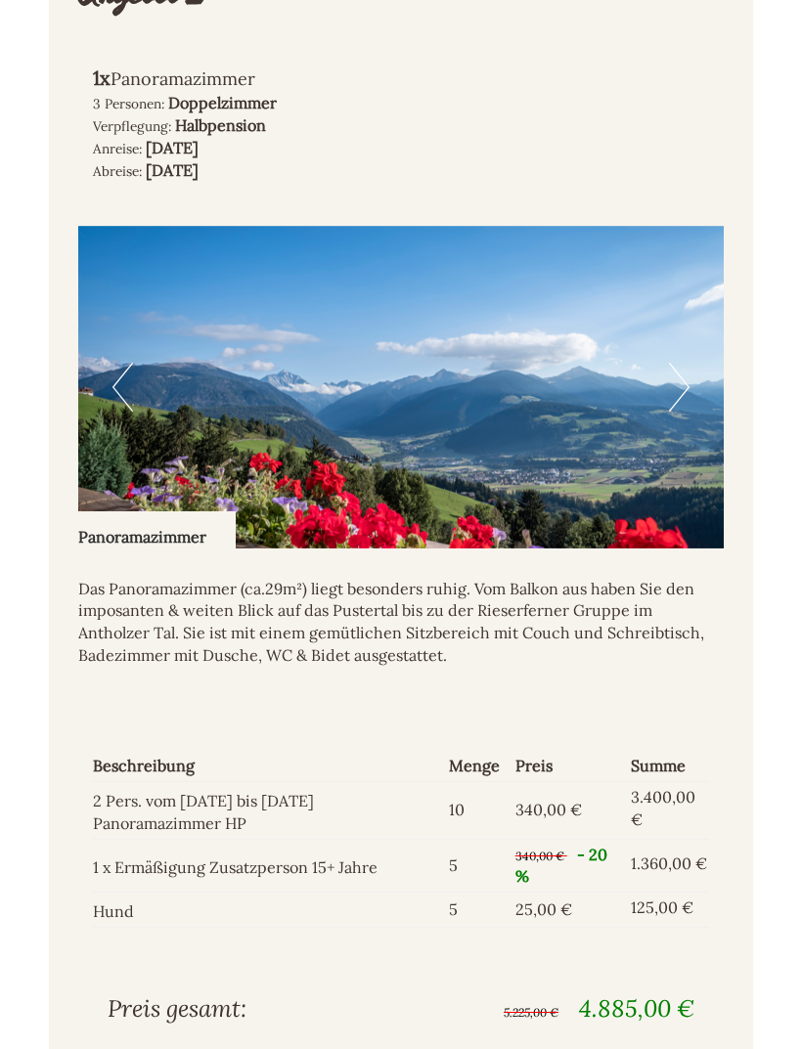
click at [692, 376] on img at bounding box center [400, 387] width 645 height 323
click at [689, 379] on img at bounding box center [400, 387] width 645 height 323
click at [687, 376] on button "Next" at bounding box center [679, 387] width 21 height 49
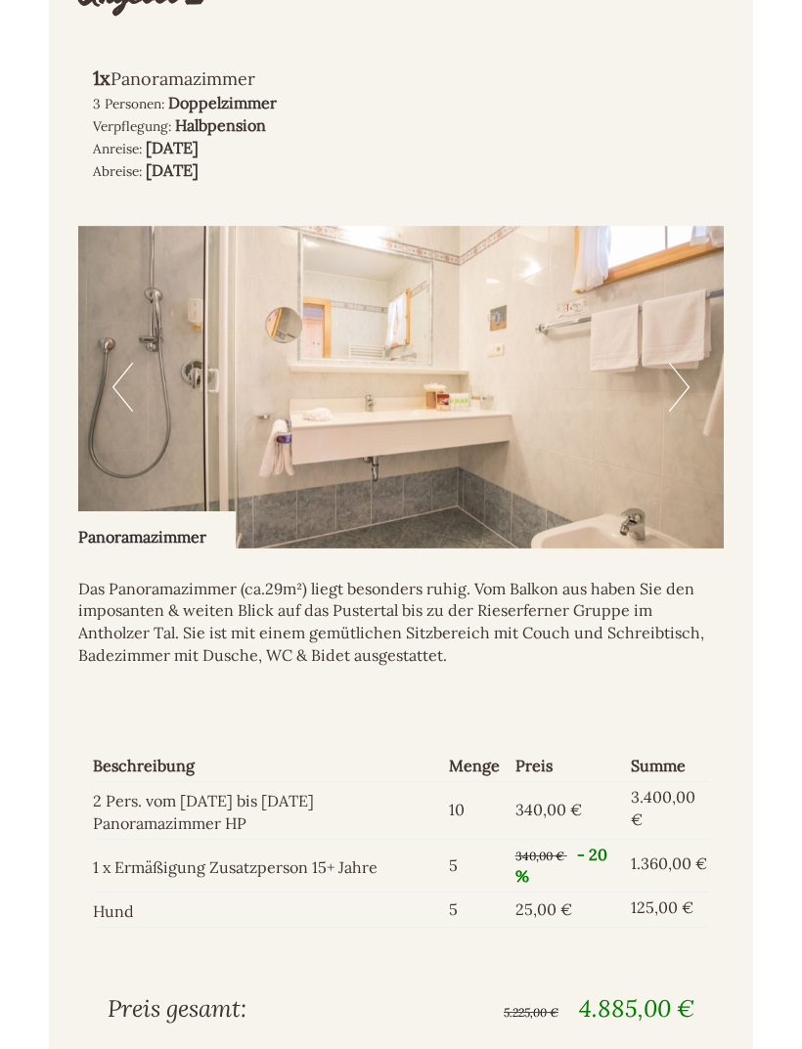
click at [692, 380] on img at bounding box center [400, 387] width 645 height 323
click at [684, 381] on button "Next" at bounding box center [679, 387] width 21 height 49
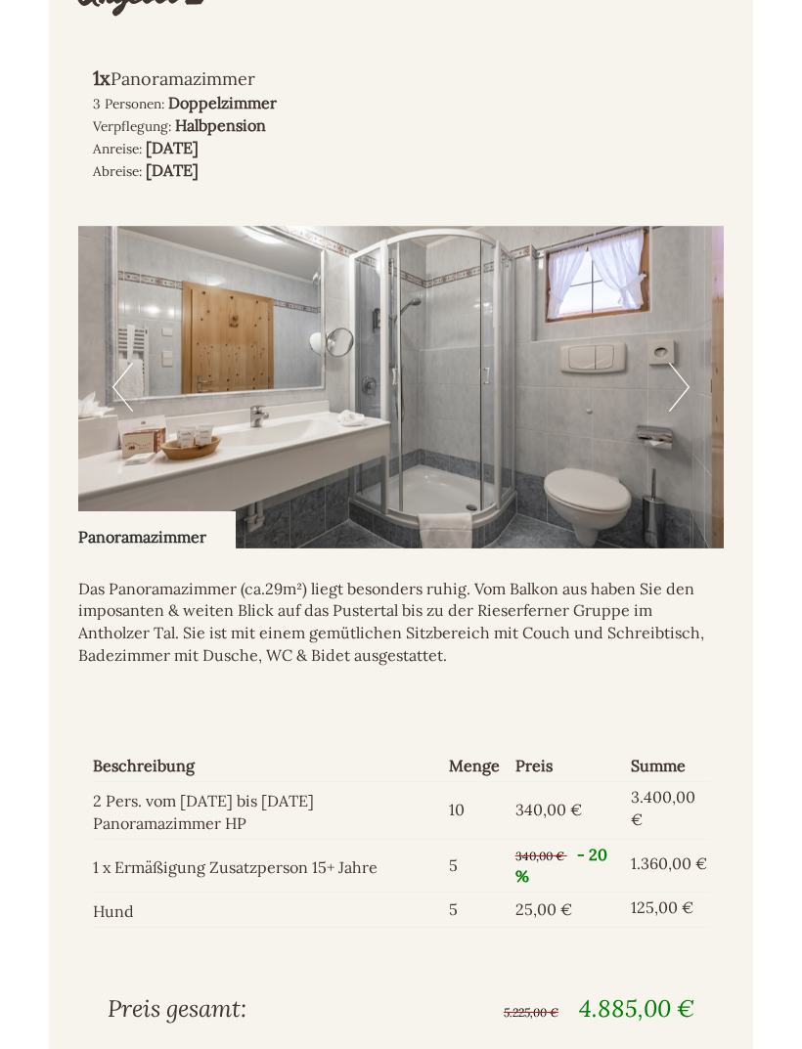
click at [687, 374] on button "Next" at bounding box center [679, 387] width 21 height 49
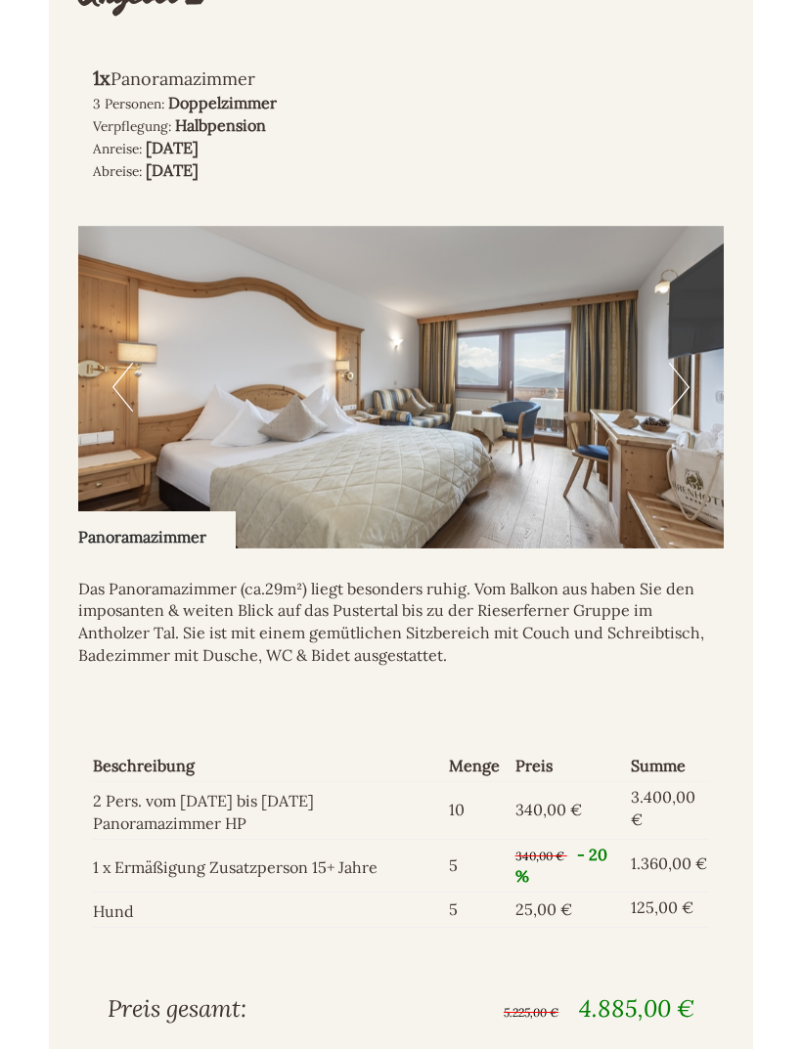
click at [691, 374] on img at bounding box center [400, 387] width 645 height 323
click at [689, 373] on img at bounding box center [400, 387] width 645 height 323
click at [686, 375] on button "Next" at bounding box center [679, 387] width 21 height 49
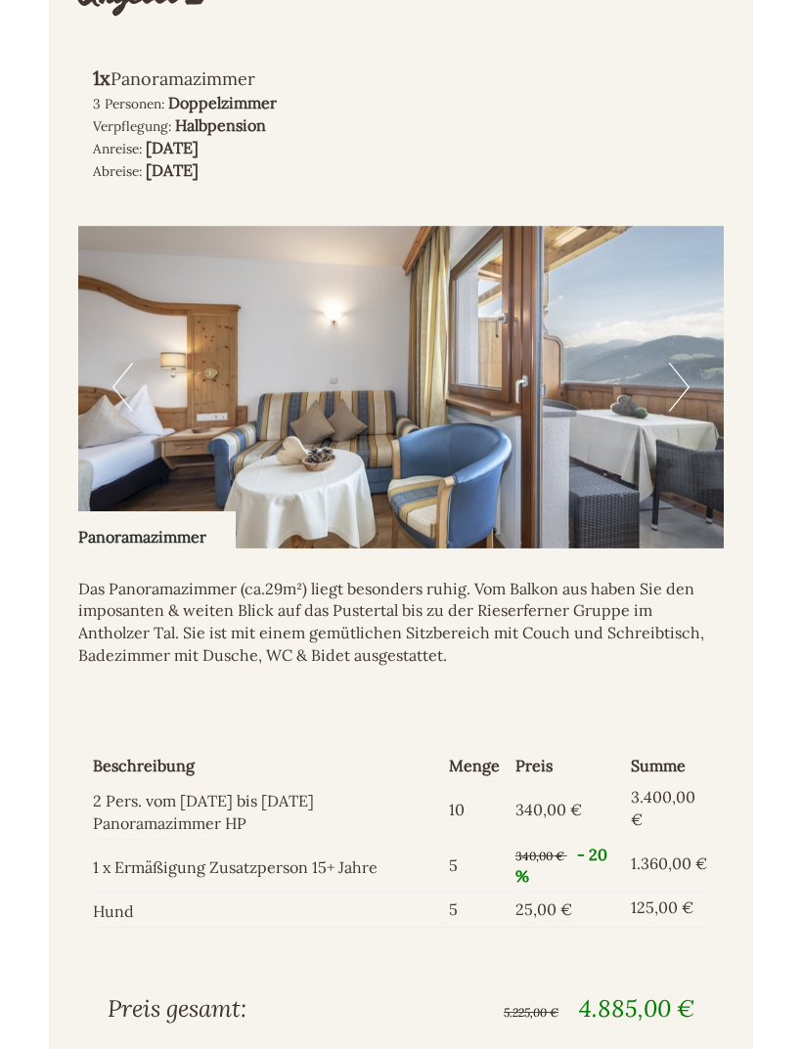
click at [684, 374] on button "Next" at bounding box center [679, 387] width 21 height 49
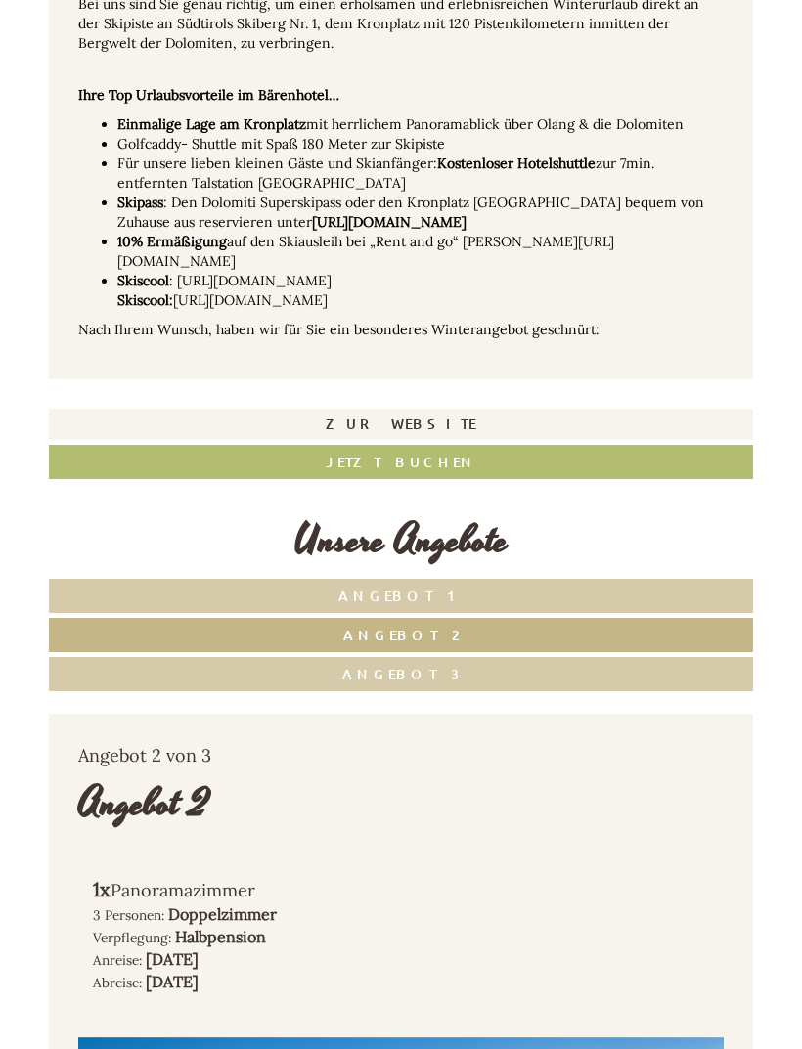
click at [461, 666] on link "Angebot 3" at bounding box center [401, 674] width 704 height 34
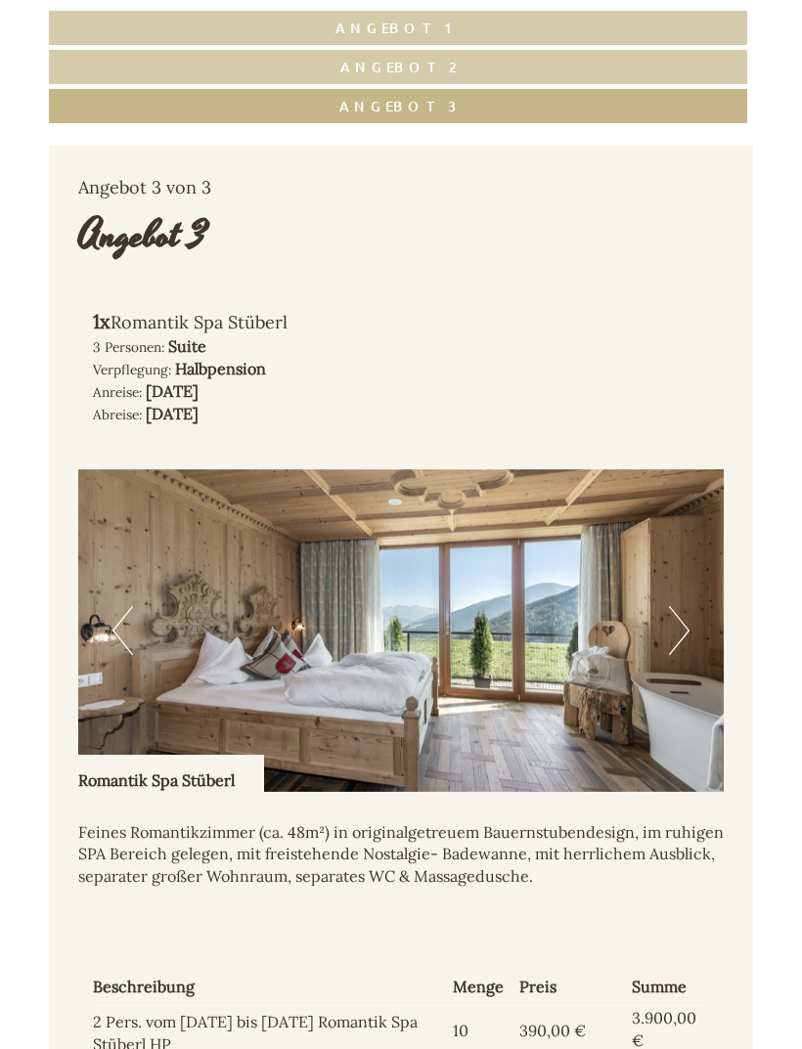
click at [696, 611] on img at bounding box center [400, 630] width 645 height 323
click at [692, 621] on img at bounding box center [400, 630] width 645 height 323
click at [695, 624] on img at bounding box center [400, 630] width 645 height 323
click at [702, 612] on img at bounding box center [400, 630] width 645 height 323
click at [691, 624] on img at bounding box center [400, 630] width 645 height 323
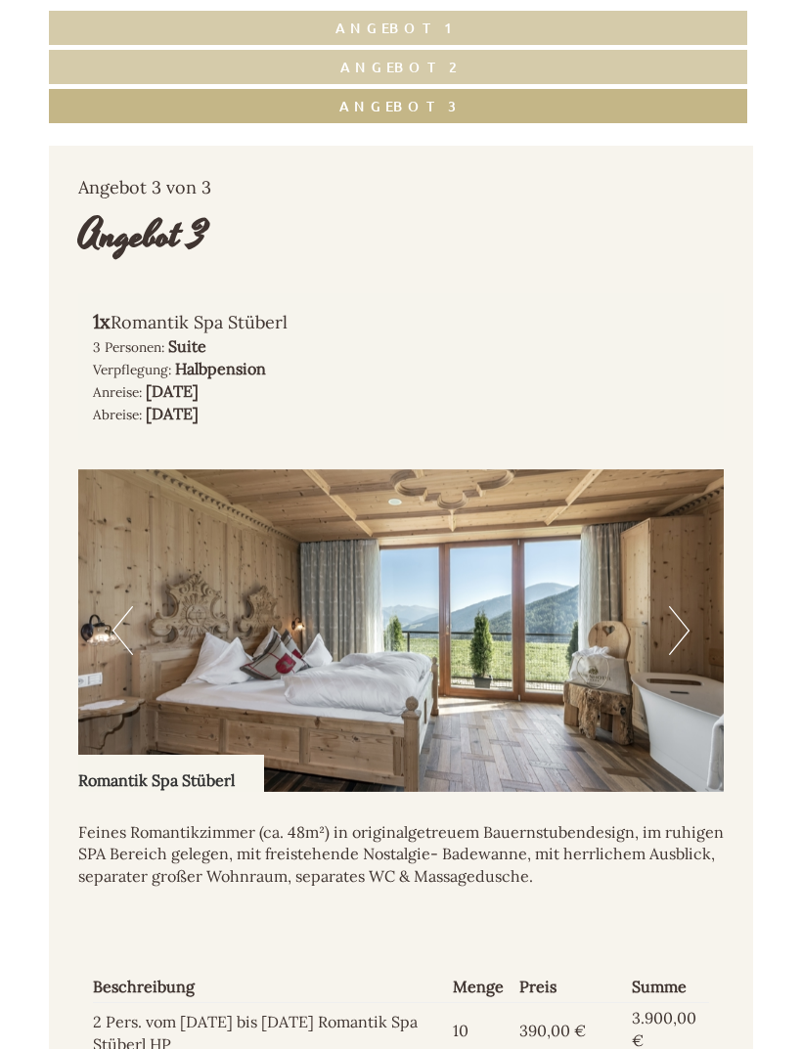
click at [684, 625] on button "Next" at bounding box center [679, 630] width 21 height 49
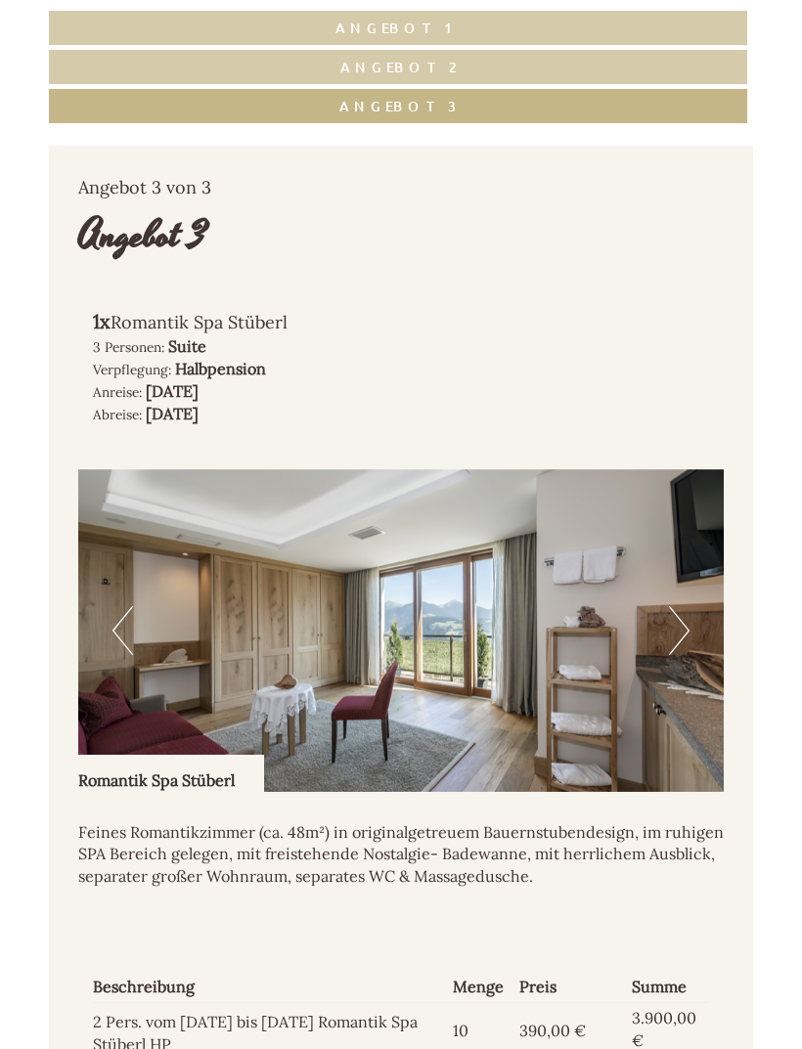
click at [683, 616] on button "Next" at bounding box center [679, 630] width 21 height 49
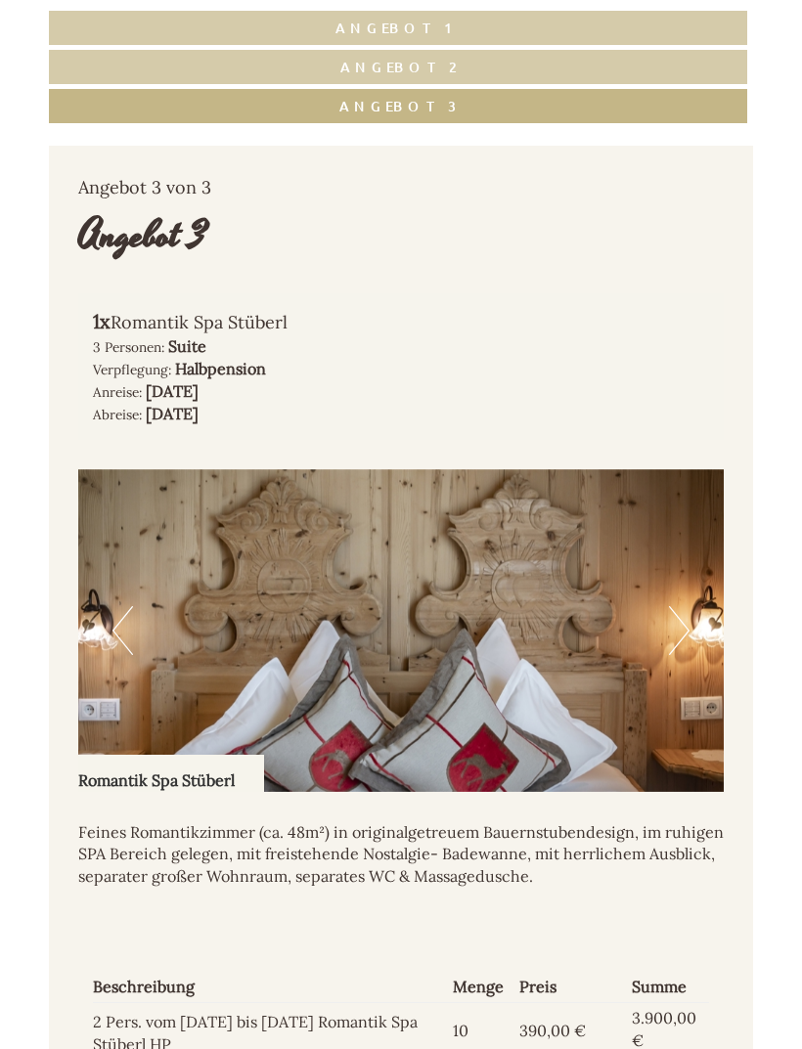
click at [681, 617] on button "Next" at bounding box center [679, 630] width 21 height 49
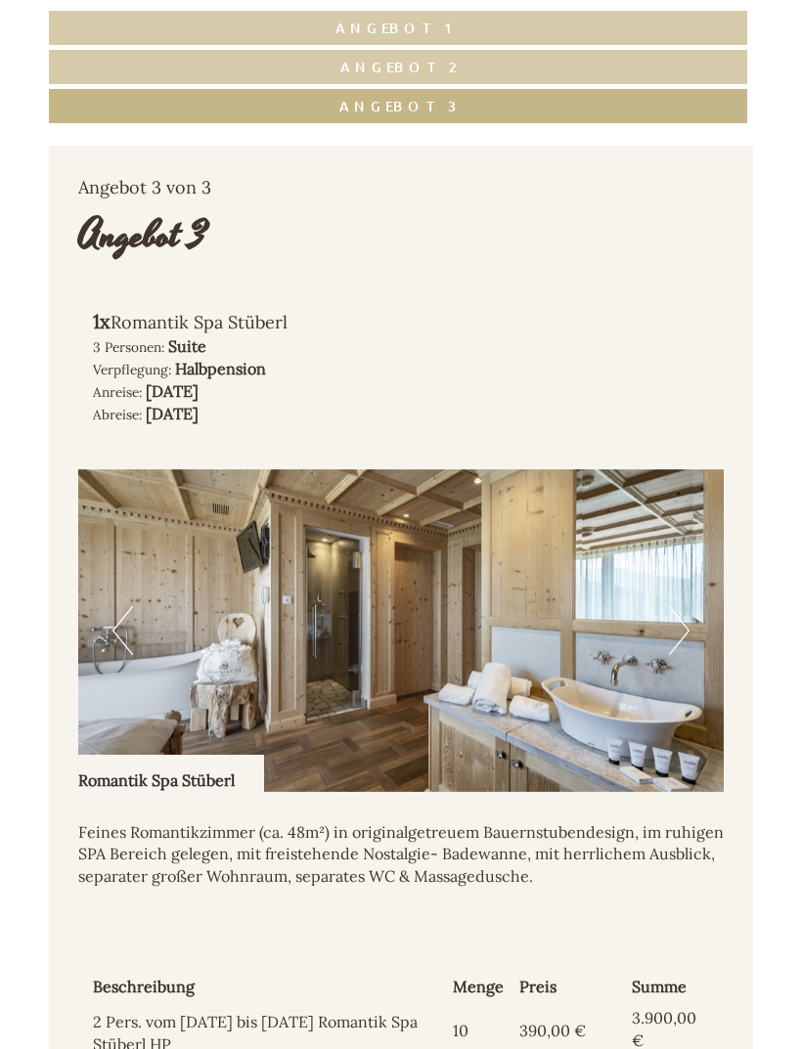
click at [681, 618] on button "Next" at bounding box center [679, 630] width 21 height 49
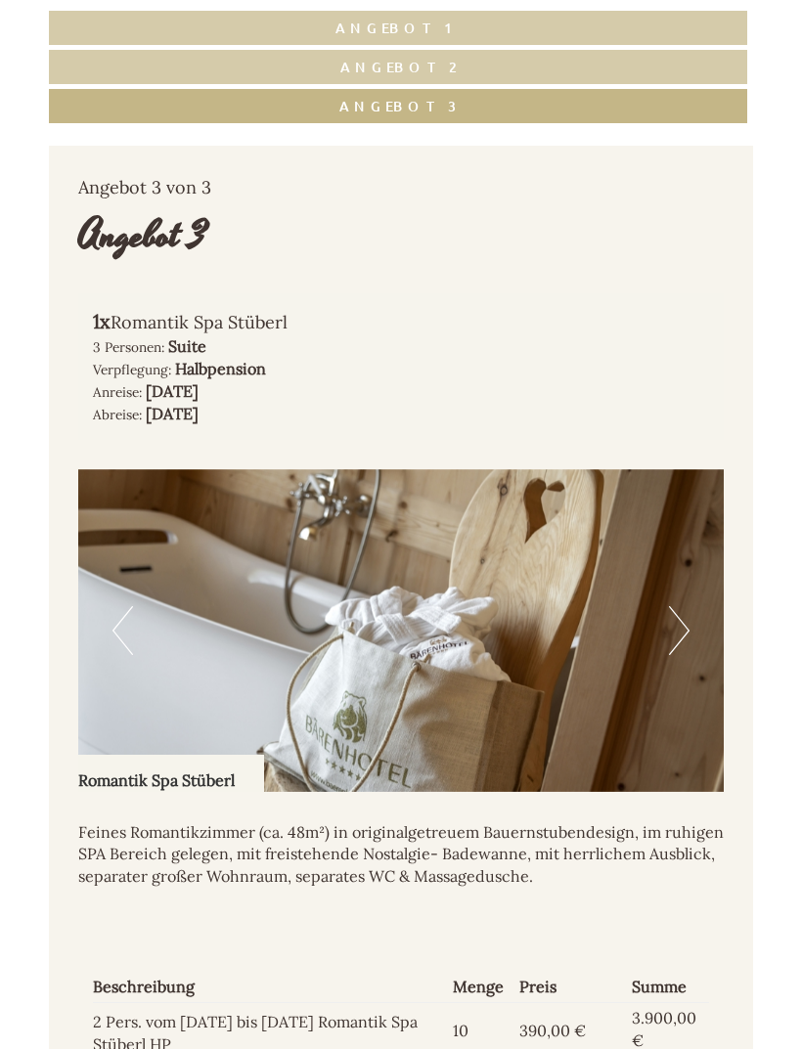
click at [679, 616] on button "Next" at bounding box center [679, 630] width 21 height 49
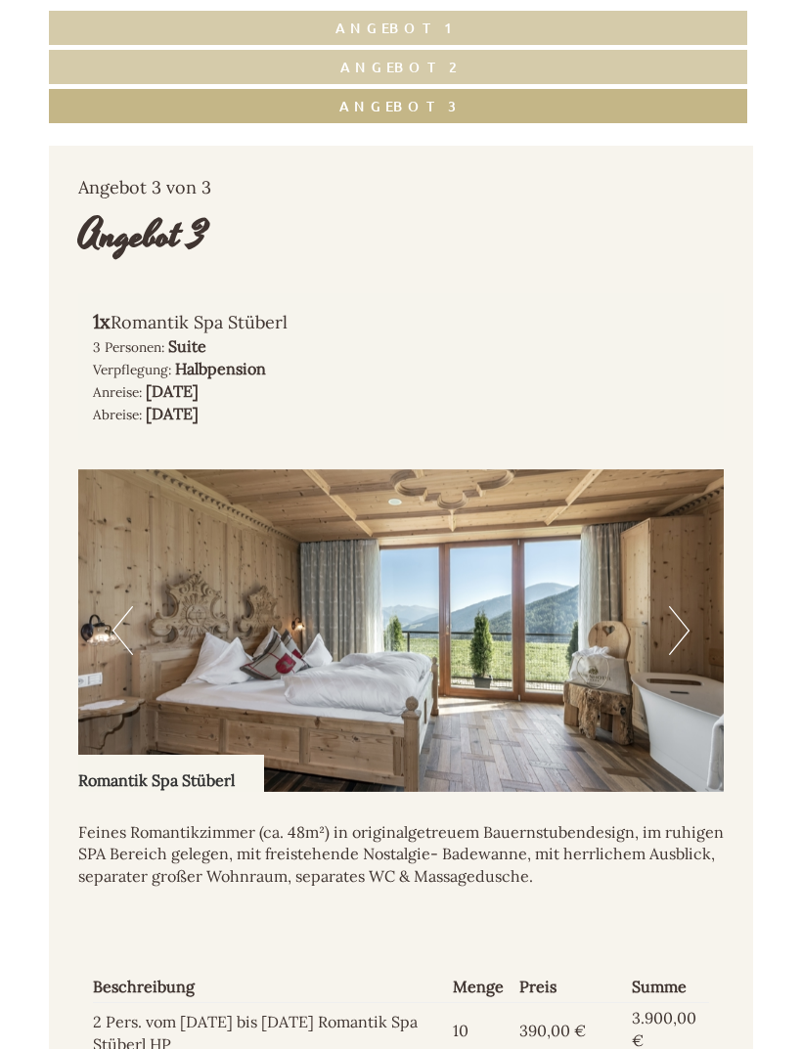
click at [679, 610] on button "Next" at bounding box center [679, 630] width 21 height 49
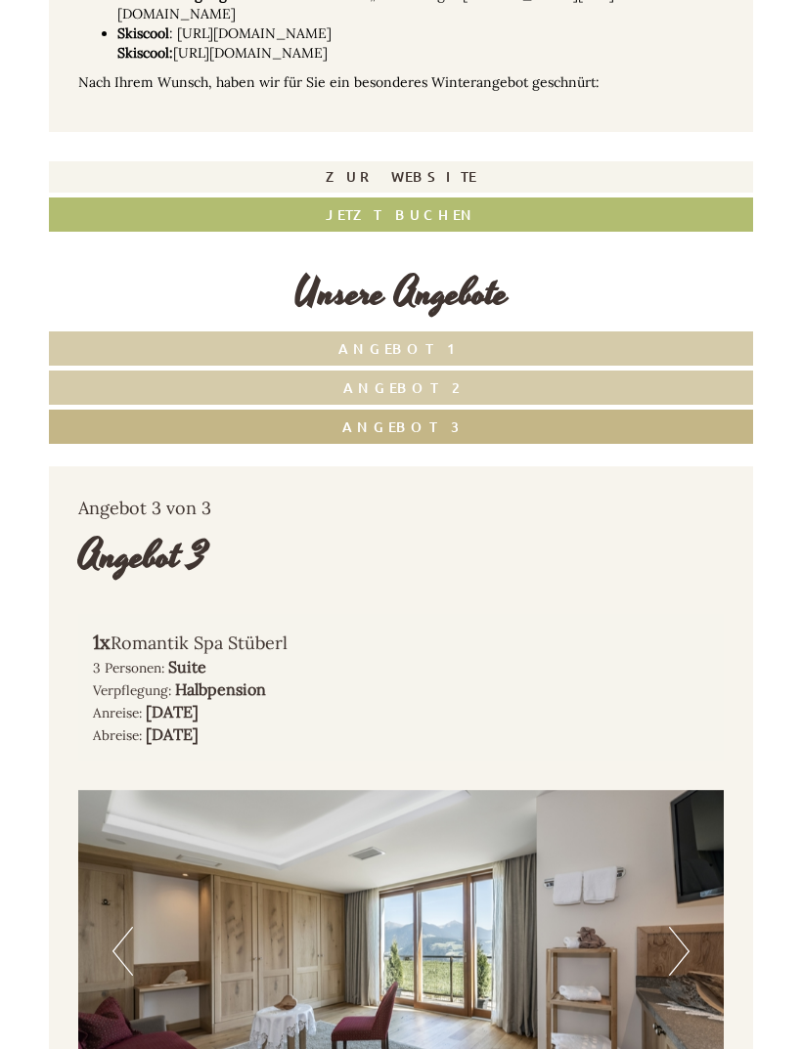
click at [446, 331] on link "Angebot 1" at bounding box center [401, 348] width 704 height 34
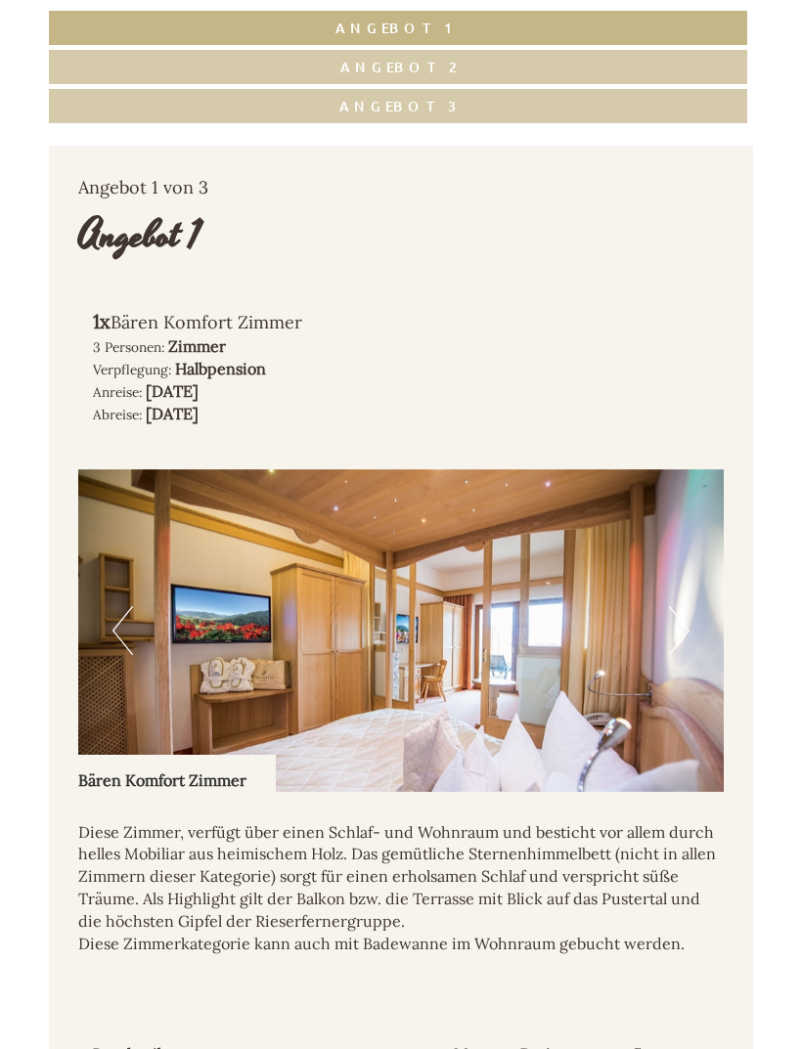
click at [694, 598] on img at bounding box center [400, 630] width 645 height 323
click at [679, 609] on button "Next" at bounding box center [679, 630] width 21 height 49
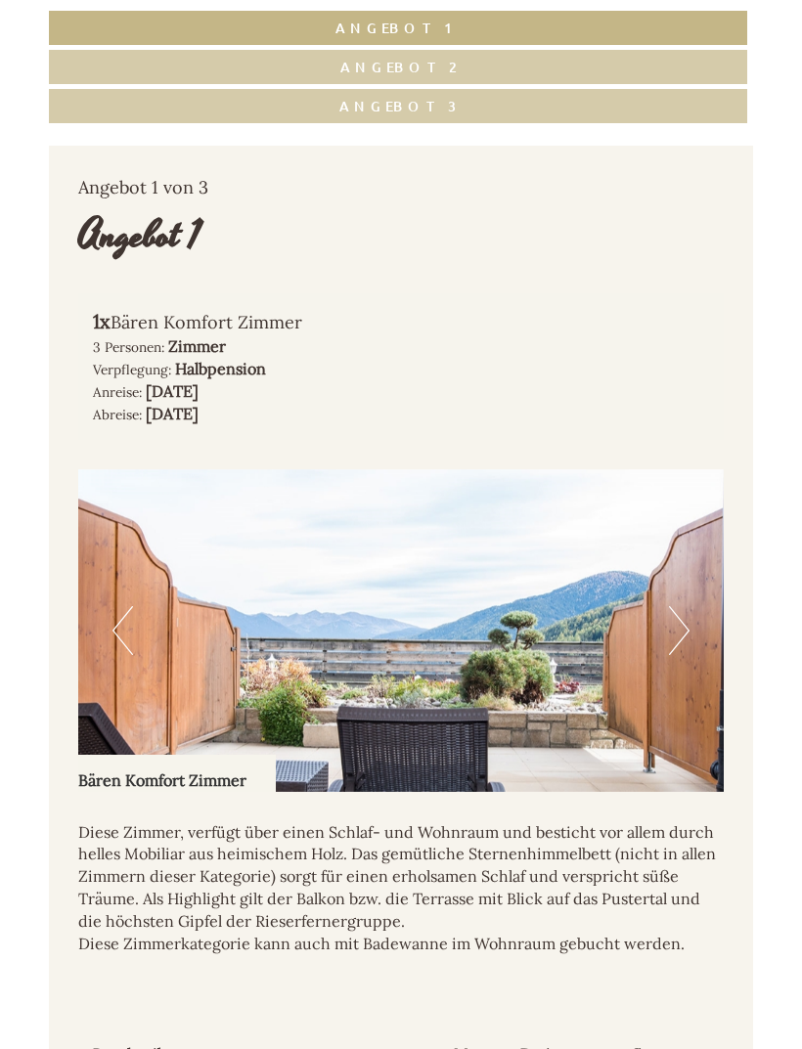
click at [690, 607] on img at bounding box center [400, 630] width 645 height 323
click at [681, 615] on button "Next" at bounding box center [679, 630] width 21 height 49
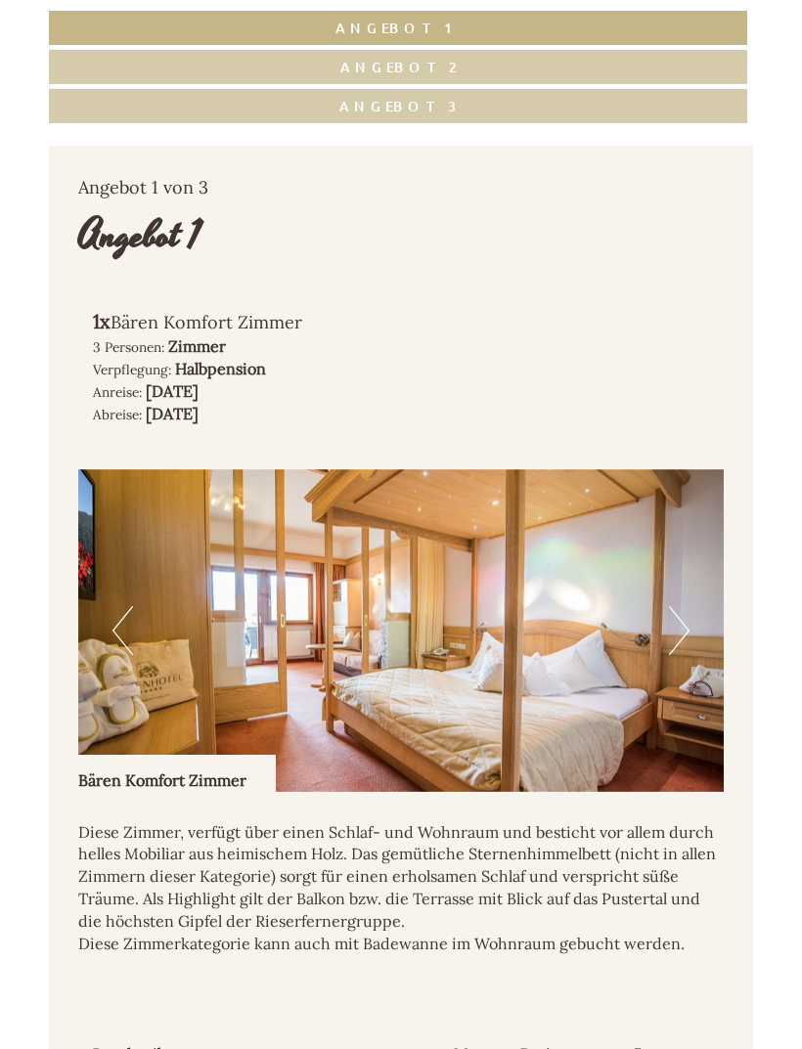
click at [675, 616] on button "Next" at bounding box center [679, 630] width 21 height 49
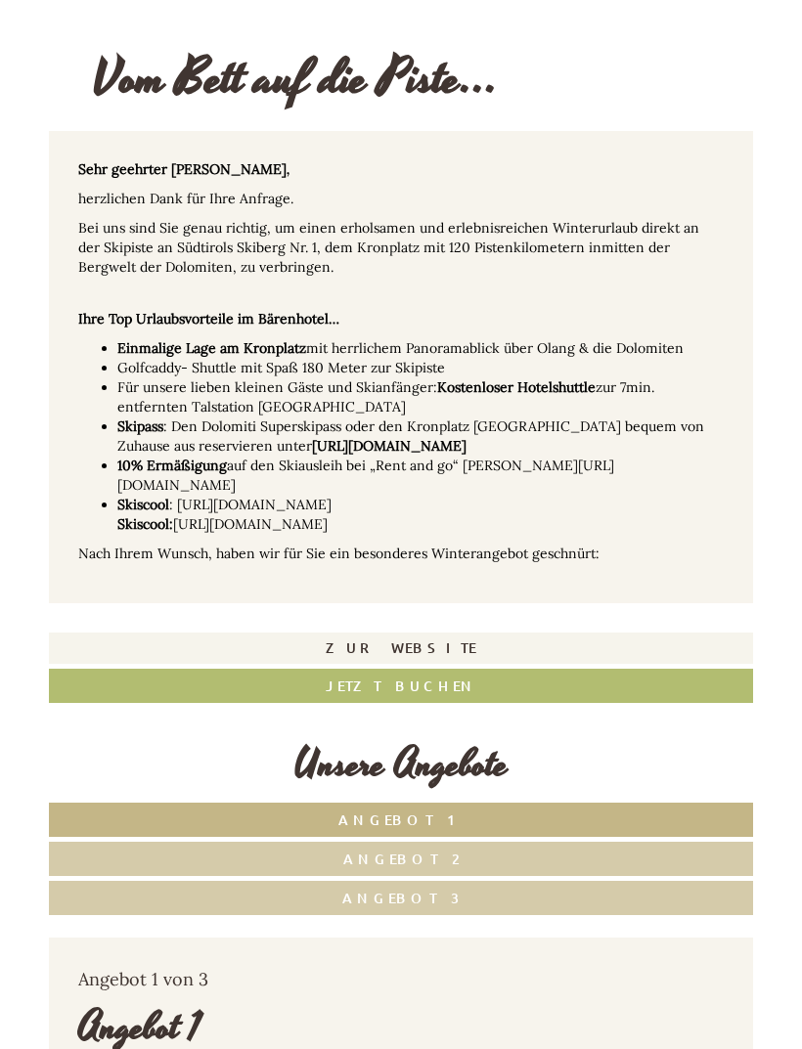
scroll to position [296, 0]
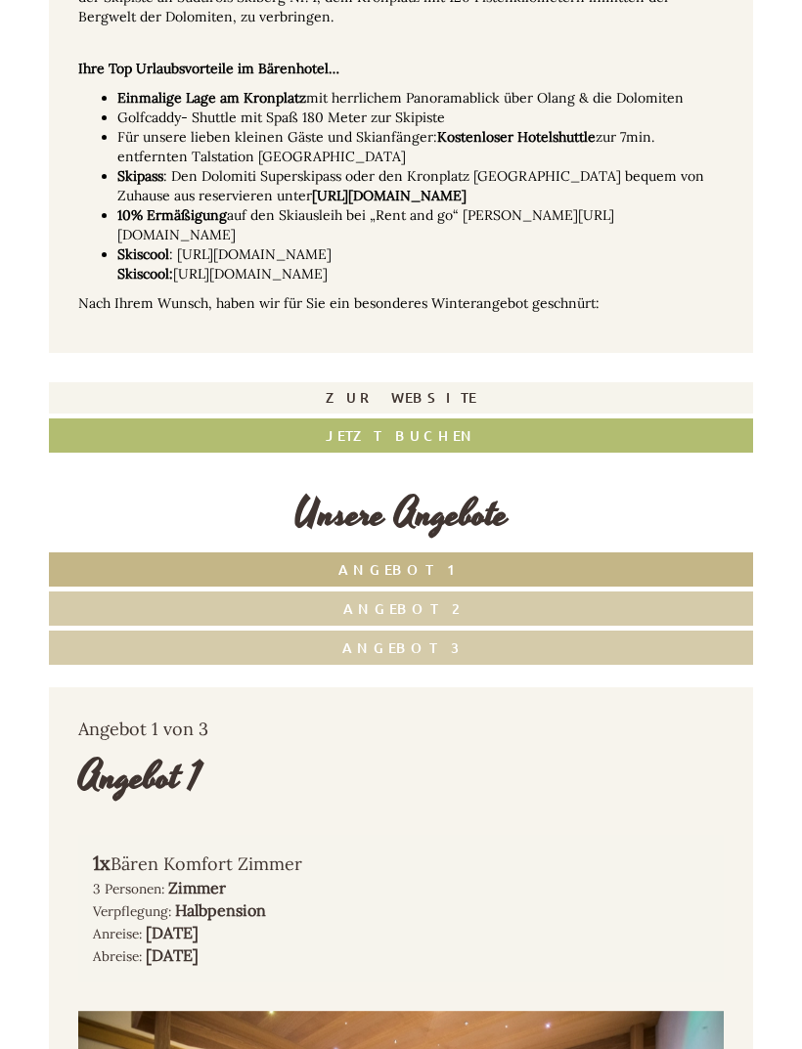
click at [467, 553] on link "Angebot 1" at bounding box center [401, 569] width 704 height 34
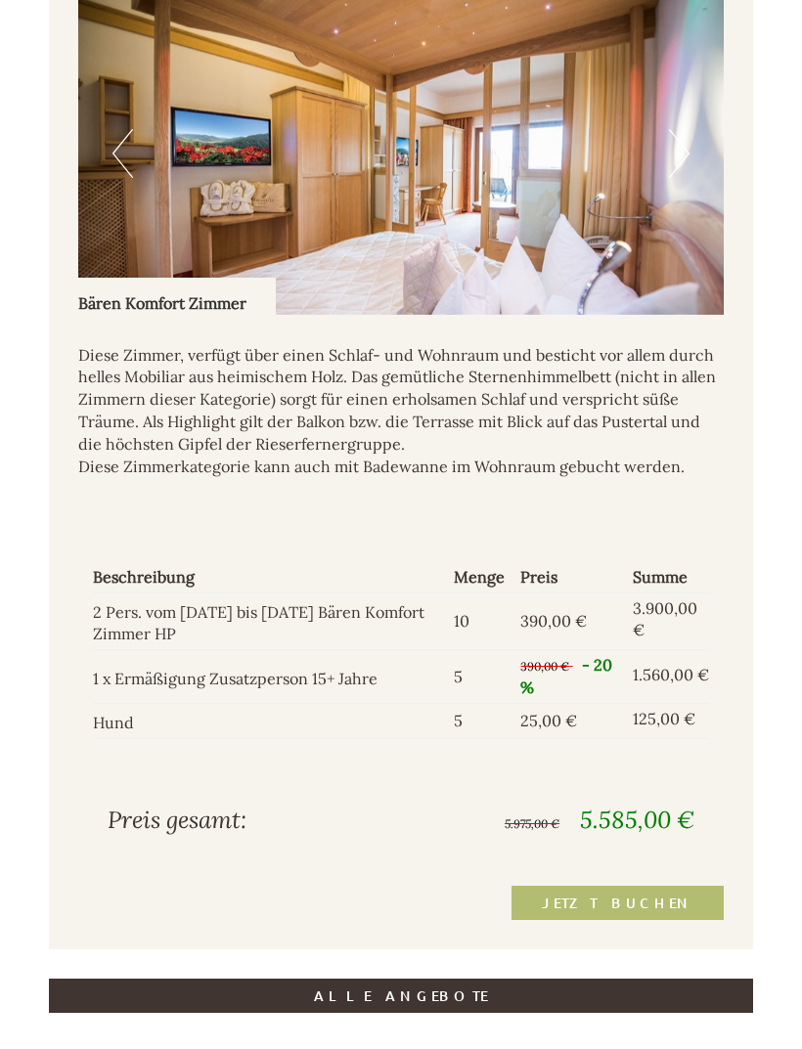
scroll to position [1594, 0]
